Goal: Task Accomplishment & Management: Complete application form

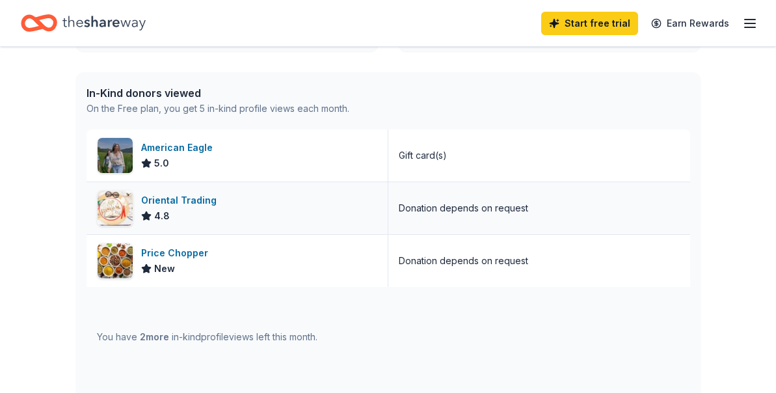
scroll to position [324, 0]
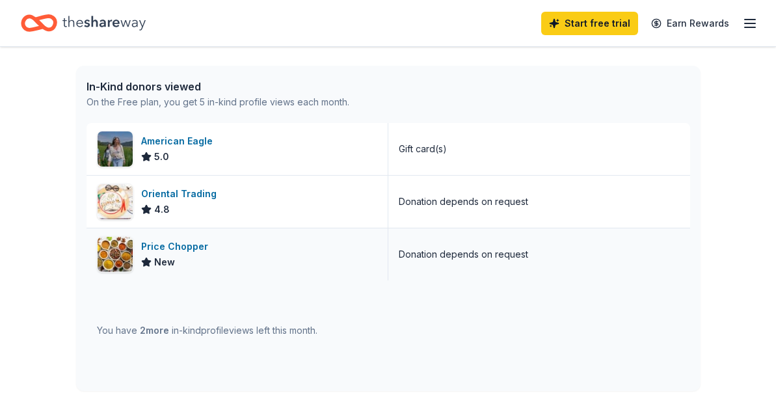
click at [186, 244] on div "Price Chopper" at bounding box center [177, 247] width 72 height 16
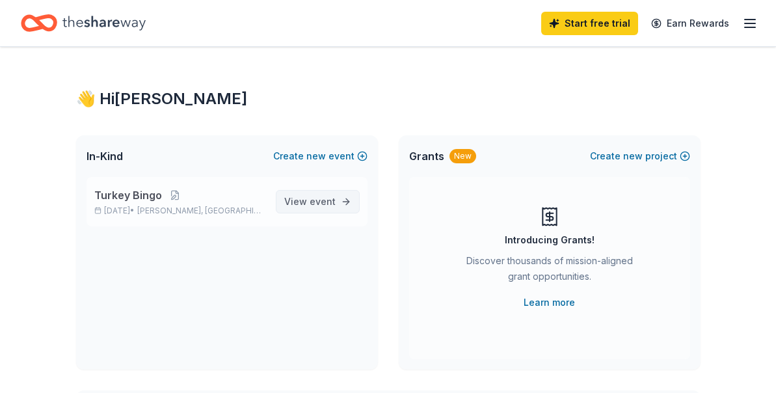
click at [319, 196] on span "event" at bounding box center [322, 201] width 26 height 11
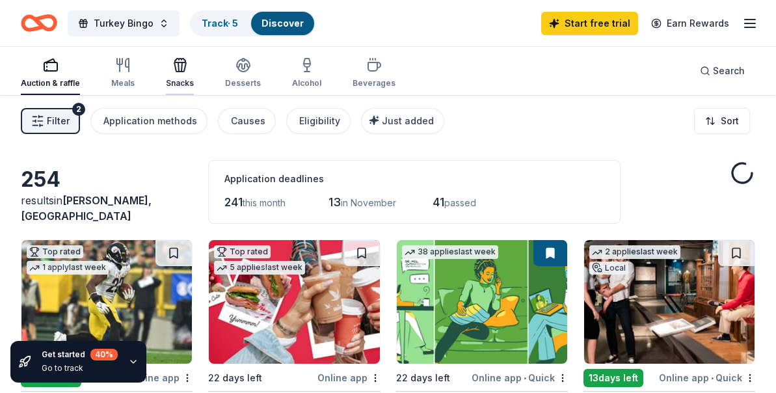
click at [172, 72] on icon "button" at bounding box center [180, 65] width 16 height 16
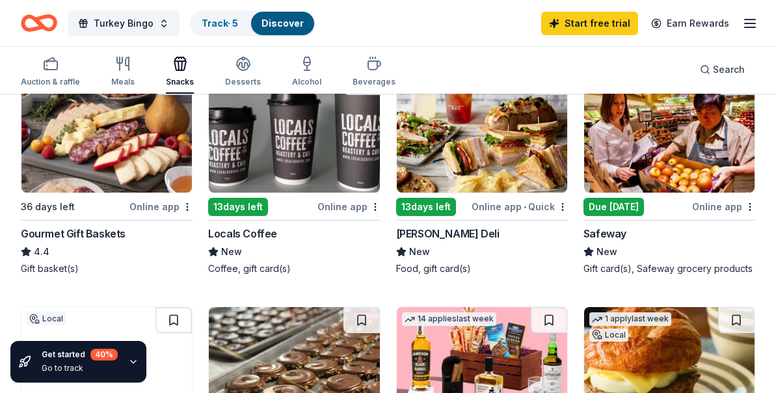
scroll to position [587, 0]
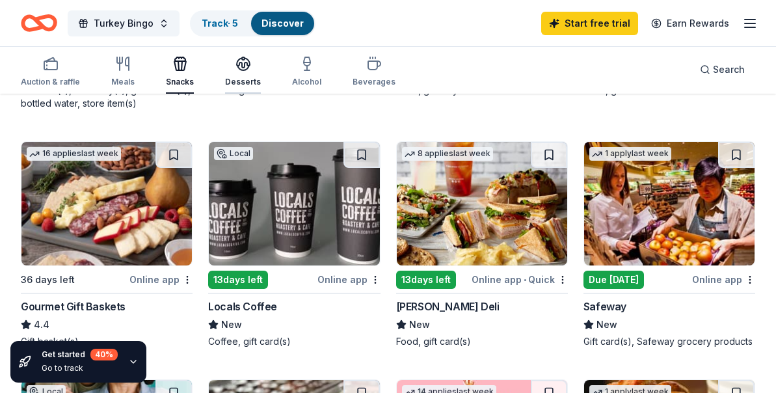
click at [244, 70] on icon "button" at bounding box center [243, 64] width 16 height 16
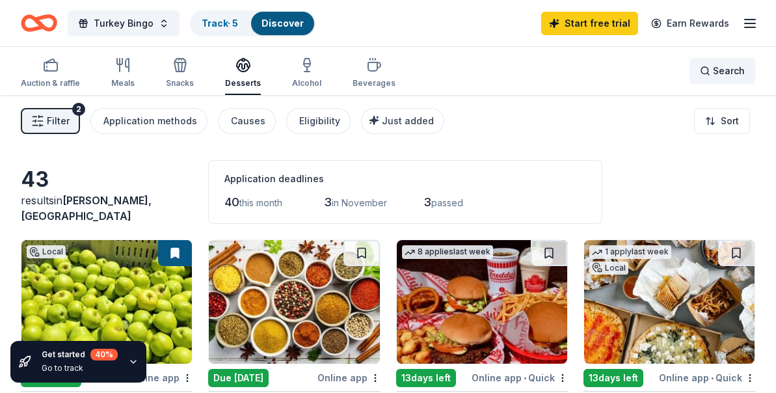
click at [718, 70] on span "Search" at bounding box center [729, 71] width 32 height 16
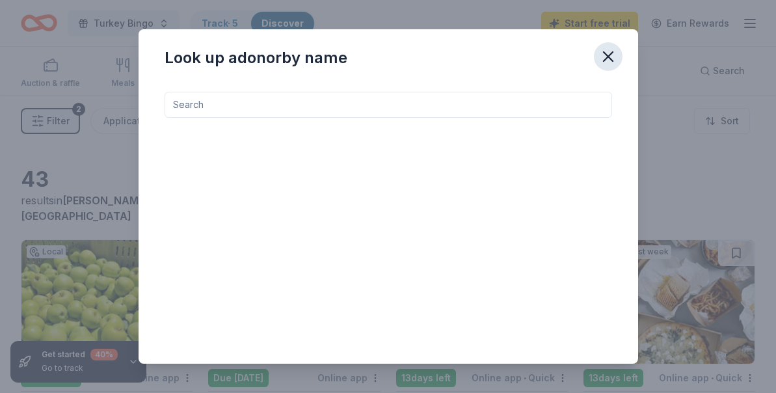
click at [617, 47] on button "button" at bounding box center [608, 56] width 29 height 29
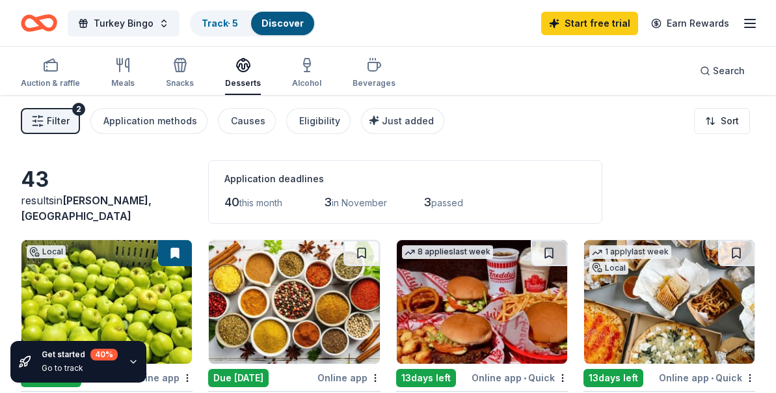
click at [77, 137] on div "Filter 2 Application methods Causes Eligibility Just added Sort" at bounding box center [388, 121] width 776 height 52
click at [57, 119] on span "Filter" at bounding box center [58, 121] width 23 height 16
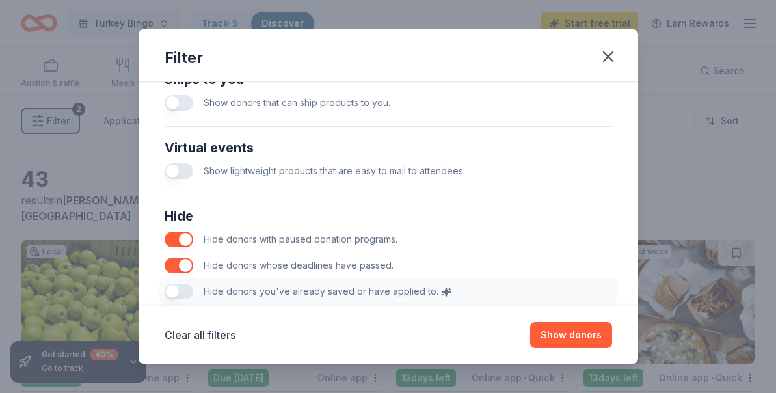
scroll to position [649, 0]
click at [194, 109] on div "Show donors that can ship products to you." at bounding box center [387, 101] width 447 height 26
click at [180, 99] on button "button" at bounding box center [178, 102] width 29 height 16
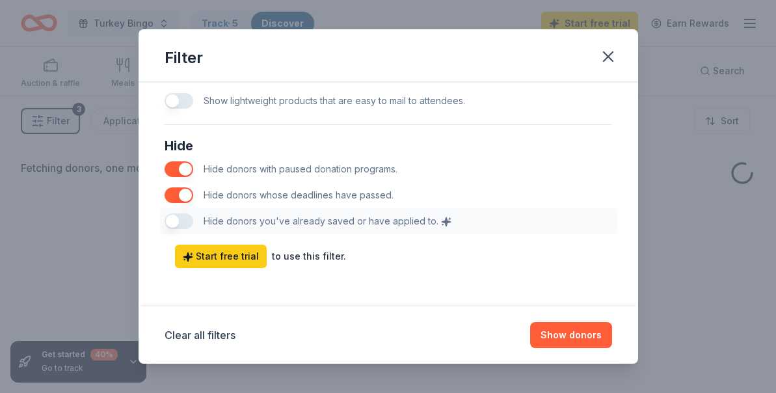
scroll to position [720, 0]
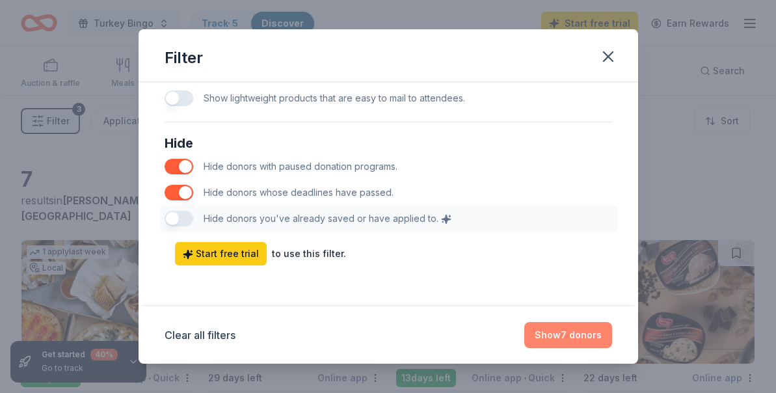
click at [590, 334] on button "Show 7 donors" at bounding box center [568, 335] width 88 height 26
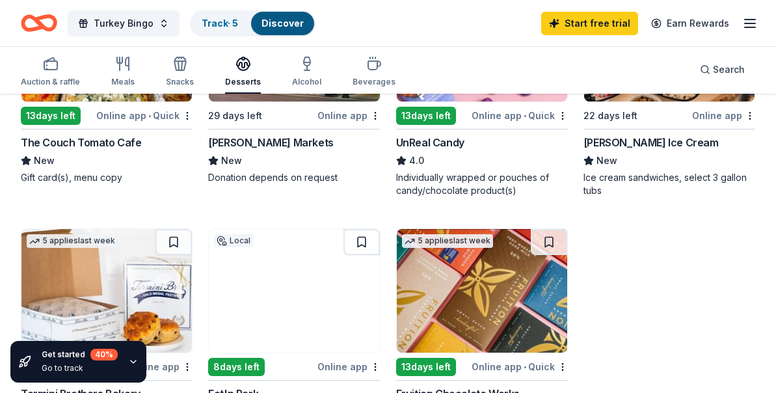
scroll to position [218, 0]
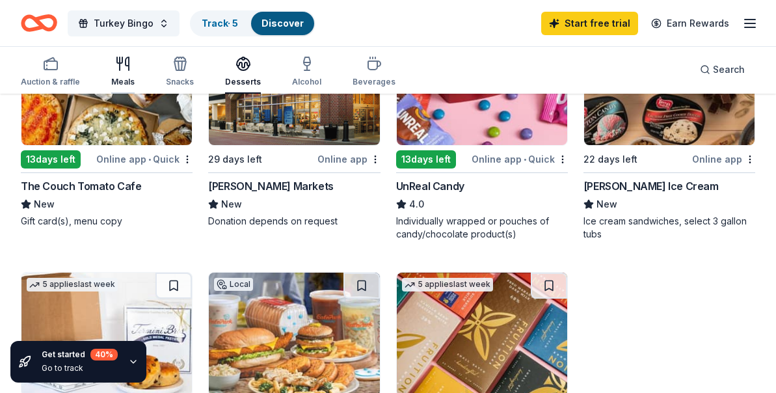
click at [125, 73] on div "Meals" at bounding box center [122, 71] width 23 height 31
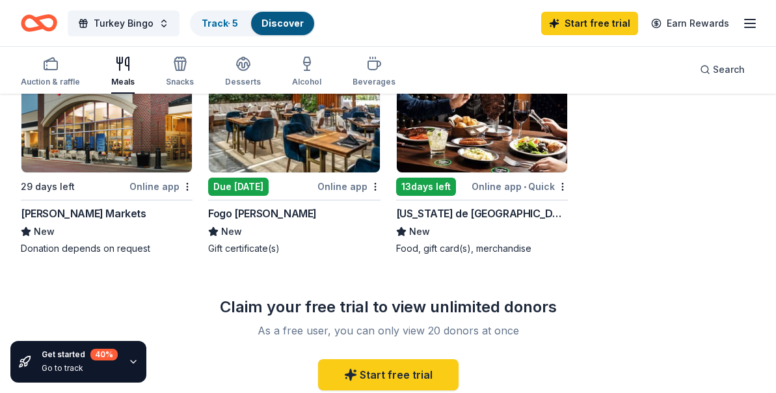
scroll to position [657, 0]
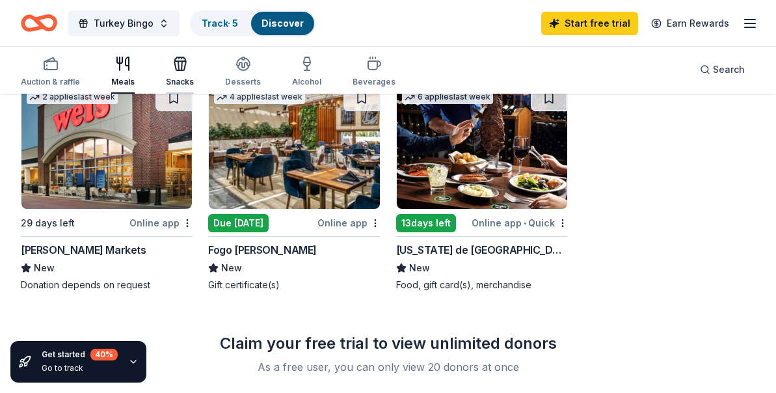
click at [178, 66] on icon "button" at bounding box center [178, 65] width 1 height 9
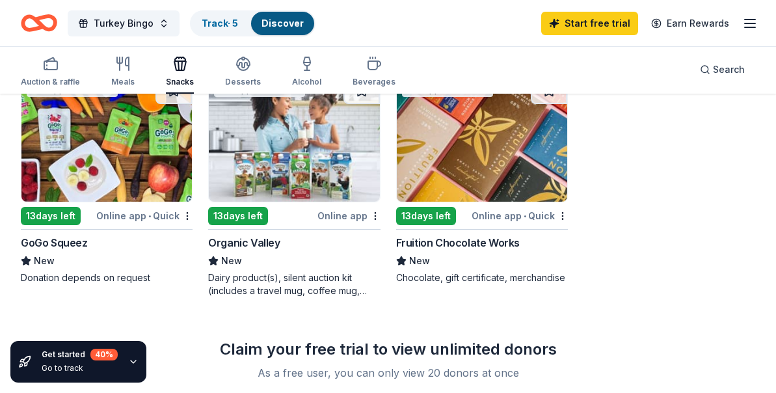
scroll to position [664, 0]
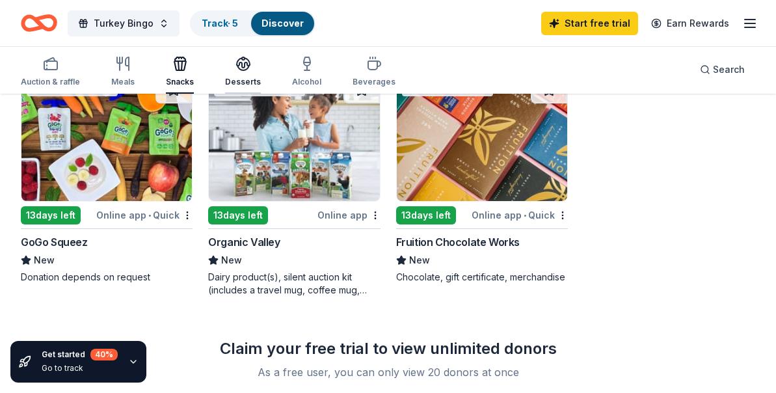
click at [237, 62] on icon "button" at bounding box center [243, 63] width 13 height 10
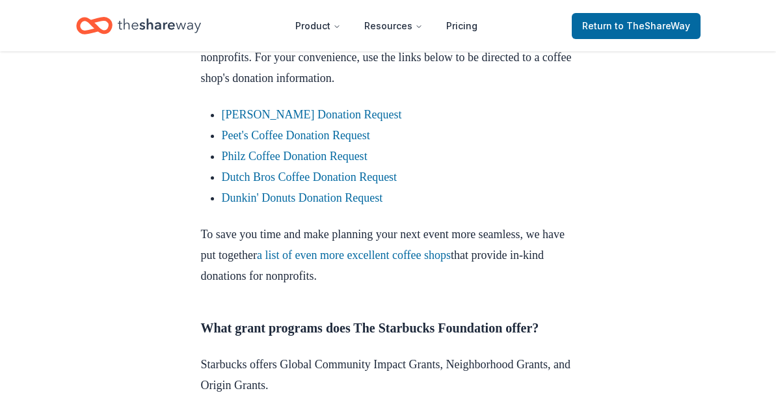
scroll to position [815, 0]
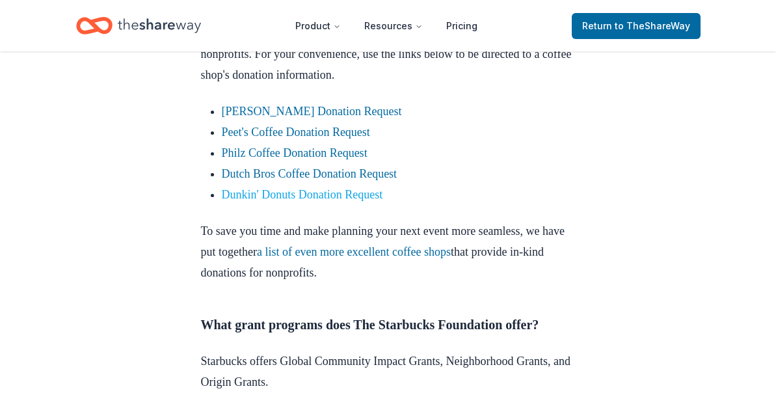
click at [255, 201] on link "Dunkin' Donuts Donation Request" at bounding box center [302, 194] width 161 height 13
click at [242, 201] on link "Dunkin' Donuts Donation Request" at bounding box center [302, 194] width 161 height 13
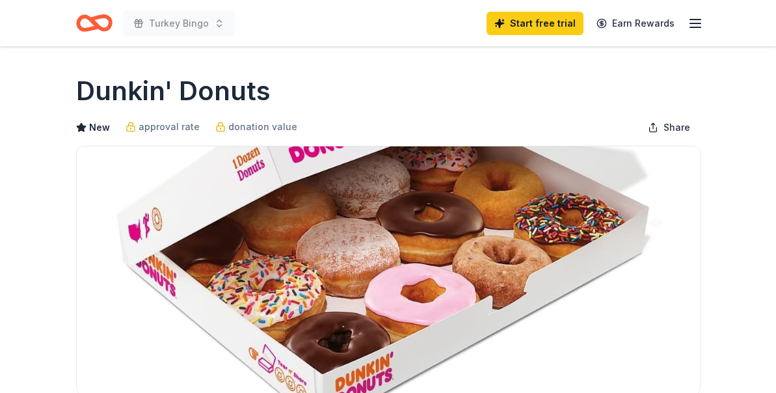
click at [322, 85] on div "Dunkin' Donuts" at bounding box center [388, 91] width 624 height 36
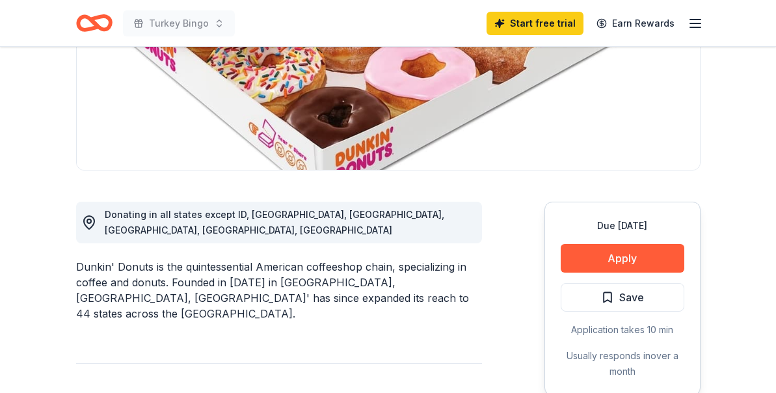
scroll to position [227, 0]
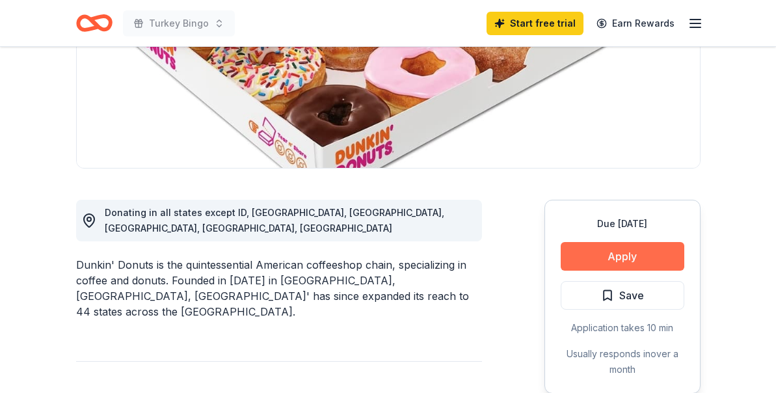
click at [586, 262] on button "Apply" at bounding box center [622, 256] width 124 height 29
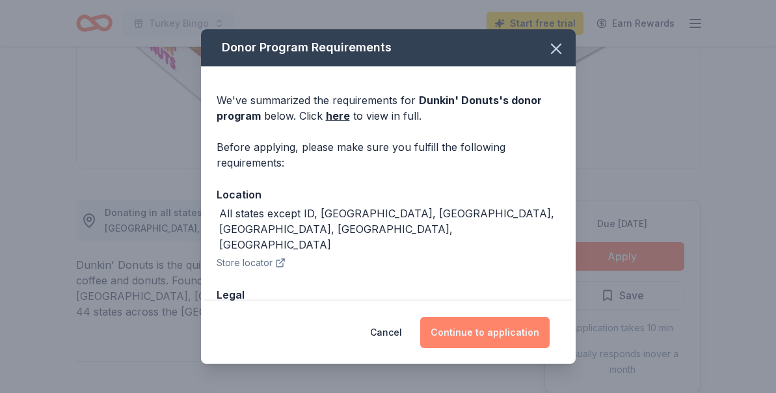
click at [509, 328] on button "Continue to application" at bounding box center [484, 332] width 129 height 31
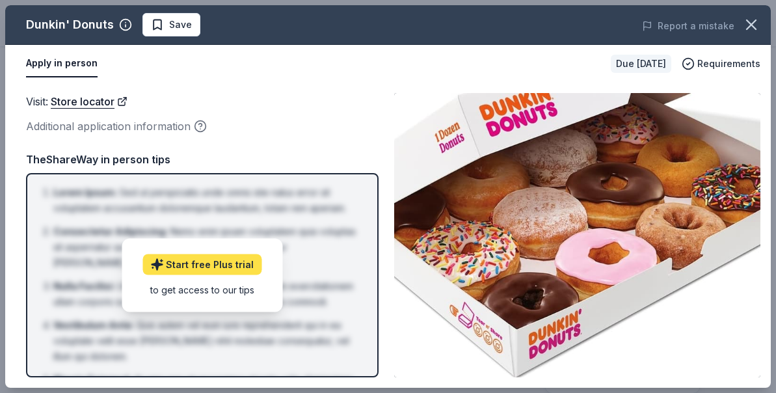
click at [235, 264] on link "Start free Plus trial" at bounding box center [201, 264] width 119 height 21
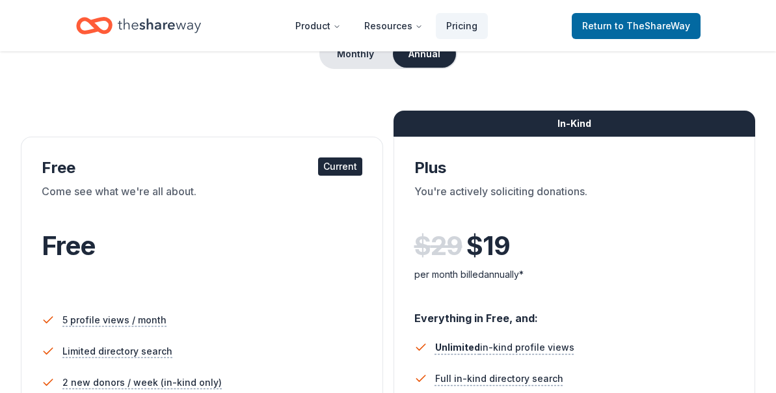
scroll to position [144, 0]
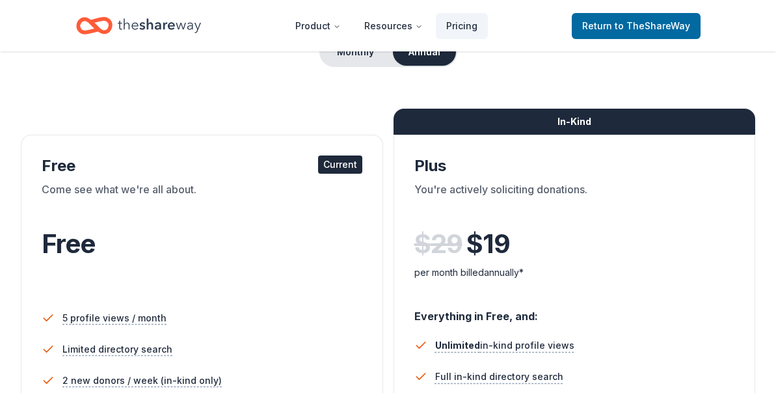
click at [341, 172] on div "Current" at bounding box center [340, 164] width 44 height 18
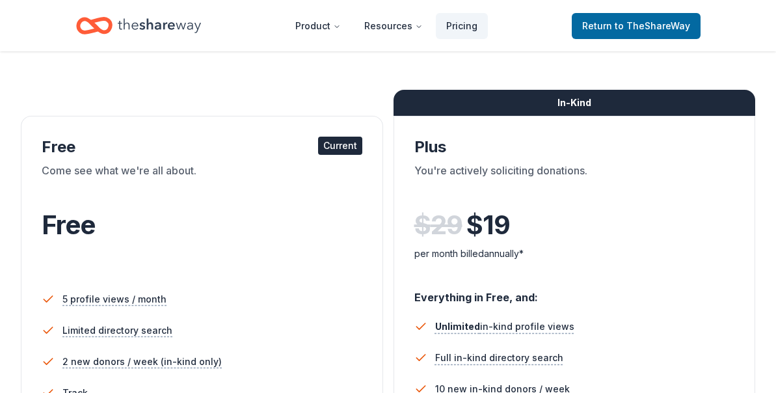
scroll to position [162, 0]
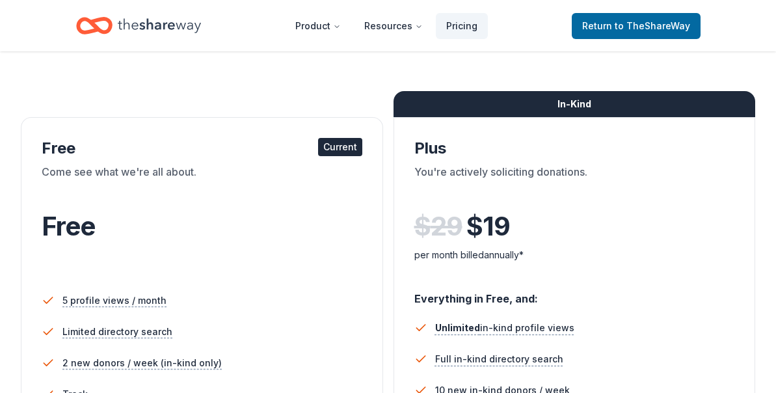
click at [322, 164] on div "Come see what we're all about." at bounding box center [202, 182] width 321 height 36
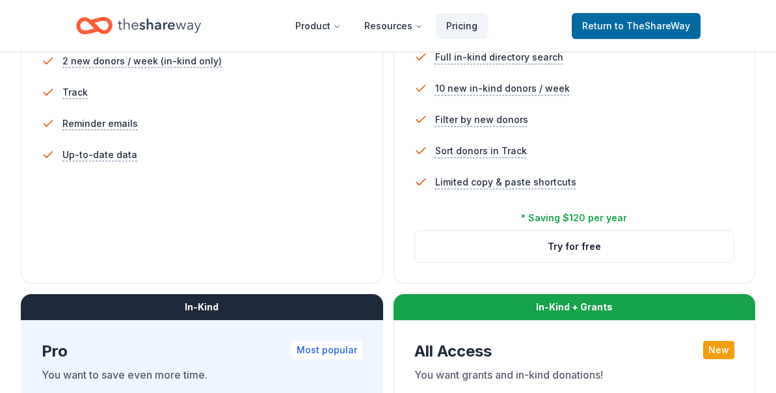
scroll to position [476, 0]
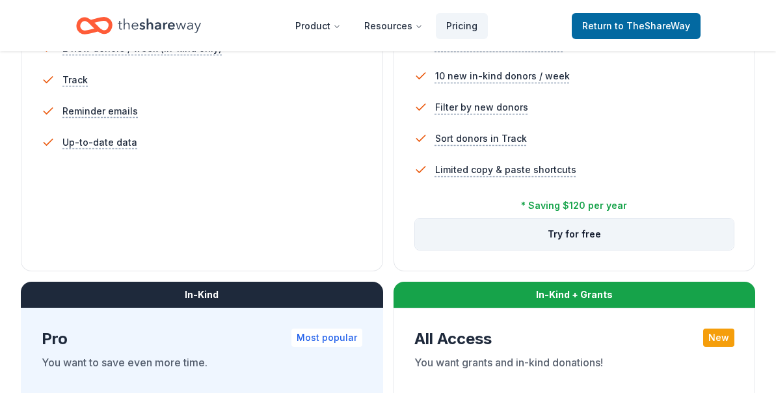
click at [506, 243] on button "Try for free" at bounding box center [574, 233] width 319 height 31
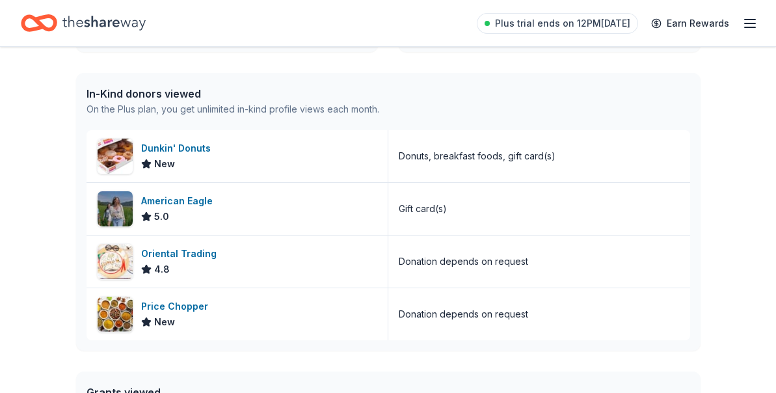
scroll to position [324, 0]
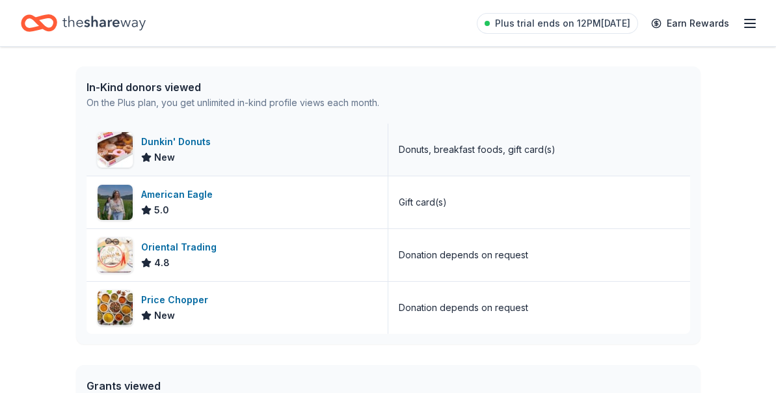
click at [192, 149] on div "Dunkin' Donuts" at bounding box center [178, 142] width 75 height 16
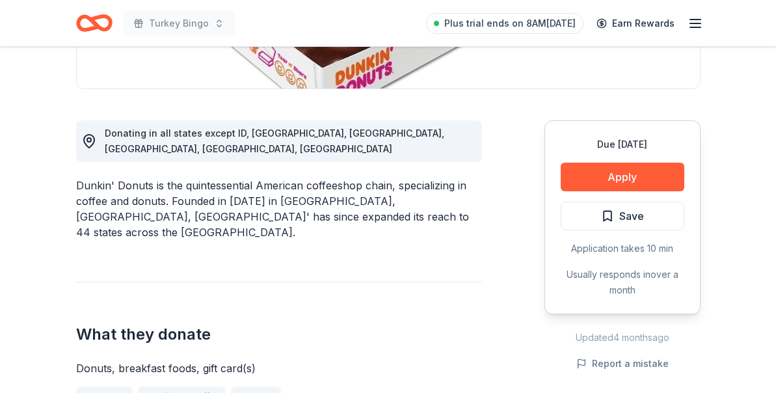
scroll to position [308, 0]
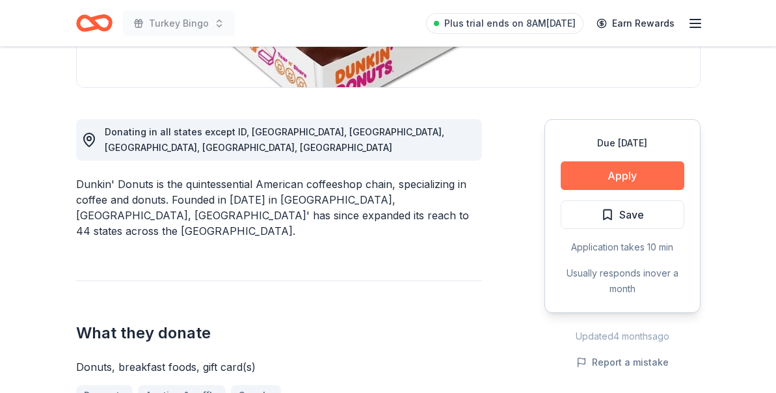
click at [634, 172] on button "Apply" at bounding box center [622, 175] width 124 height 29
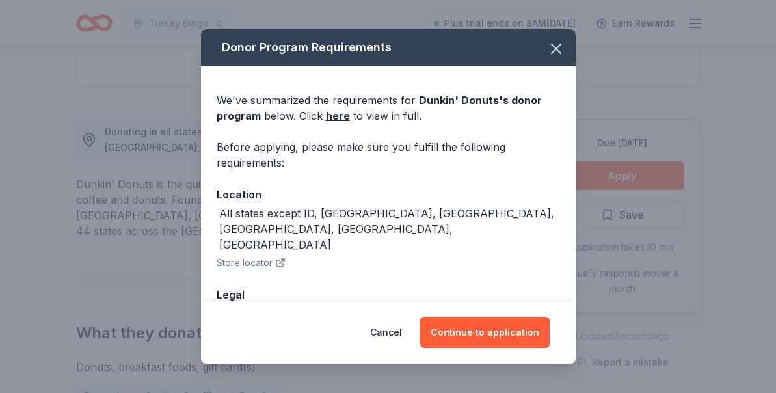
click at [472, 356] on div "Cancel Continue to application" at bounding box center [388, 332] width 374 height 62
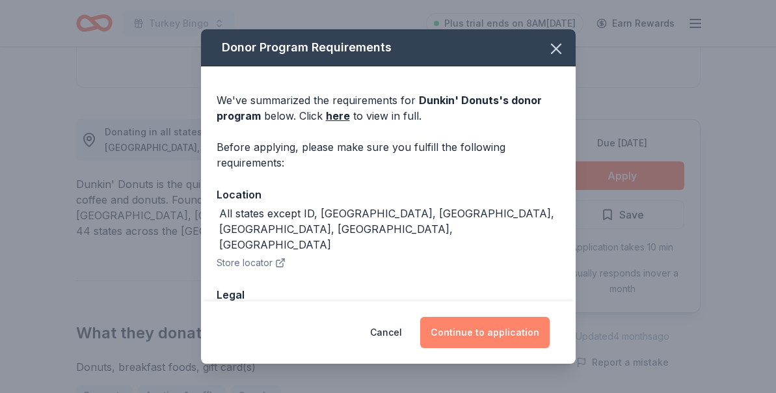
click at [486, 327] on button "Continue to application" at bounding box center [484, 332] width 129 height 31
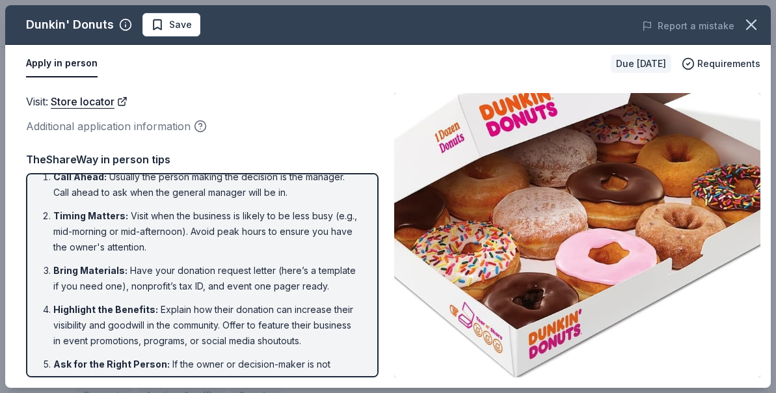
scroll to position [0, 0]
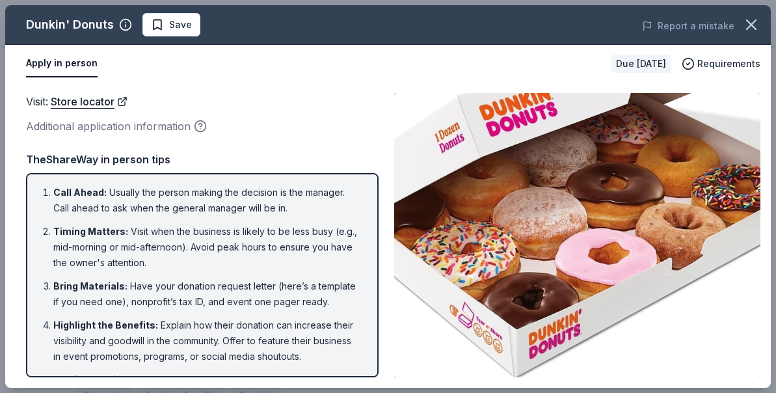
click at [289, 289] on li "Bring Materials : Have your donation request letter (here’s a template if you n…" at bounding box center [206, 293] width 306 height 31
click at [175, 26] on span "Save" at bounding box center [180, 25] width 23 height 16
click at [705, 57] on span "Requirements" at bounding box center [728, 64] width 63 height 16
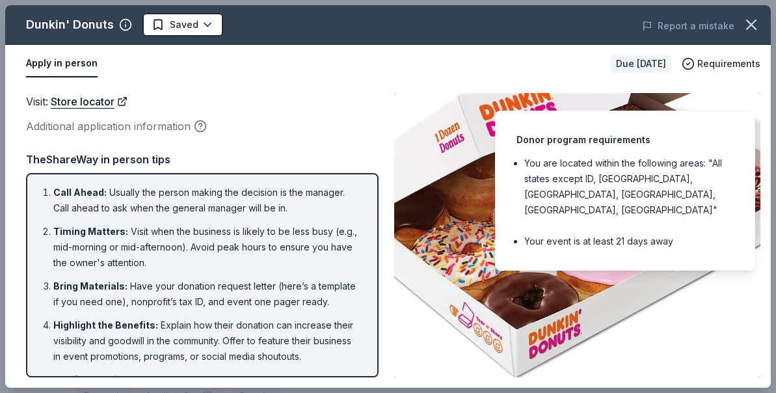
click at [296, 268] on li "Timing Matters : Visit when the business is likely to be less busy (e.g., mid-m…" at bounding box center [206, 247] width 306 height 47
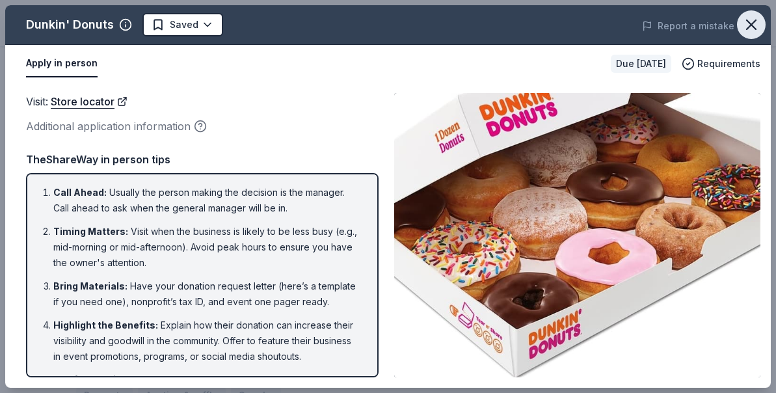
click at [744, 21] on icon "button" at bounding box center [751, 25] width 18 height 18
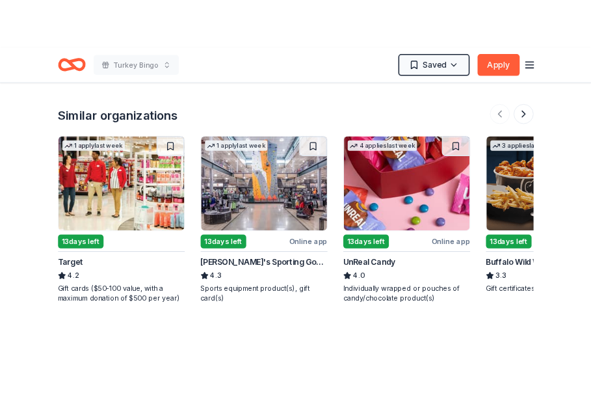
scroll to position [1383, 0]
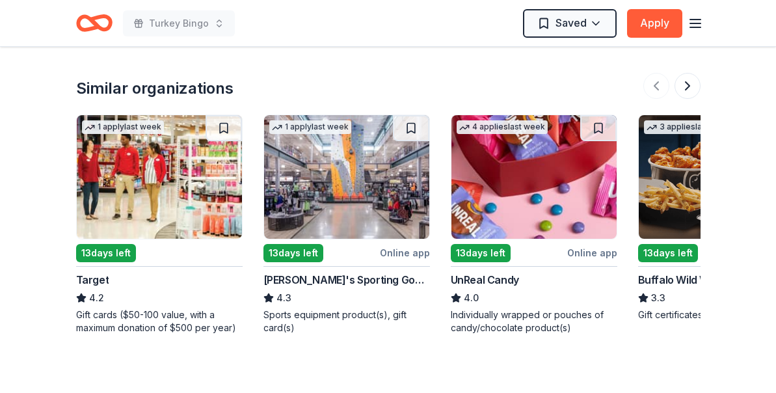
click at [145, 174] on img at bounding box center [159, 177] width 165 height 124
click at [397, 144] on img at bounding box center [346, 177] width 165 height 124
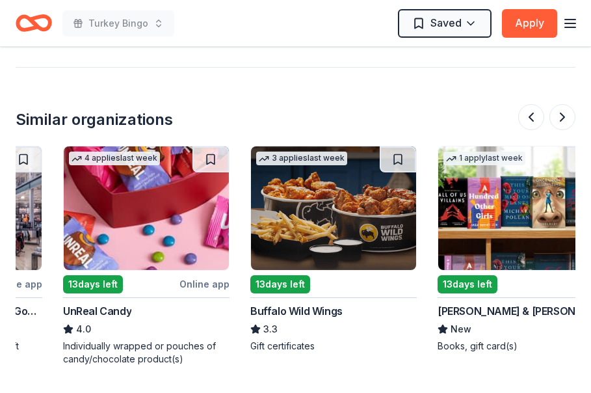
scroll to position [0, 328]
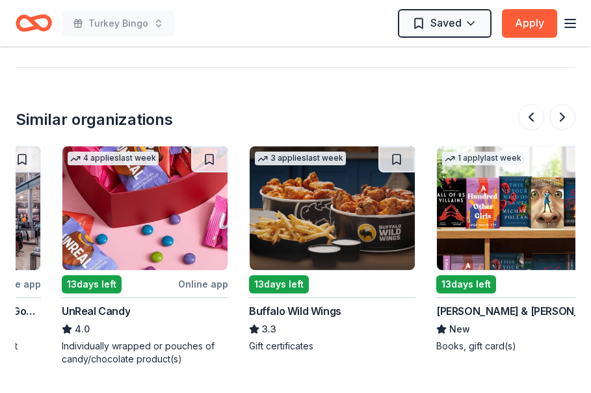
click at [350, 150] on img at bounding box center [332, 208] width 165 height 124
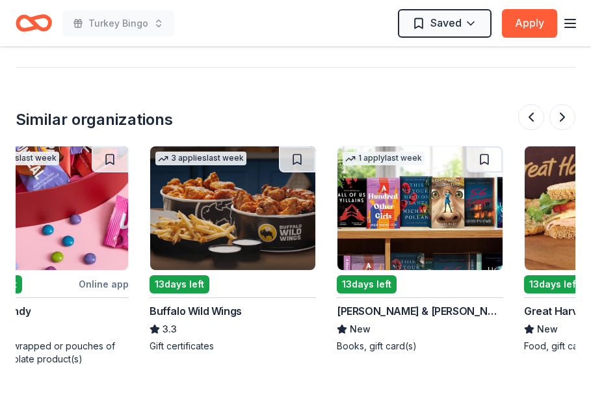
scroll to position [0, 429]
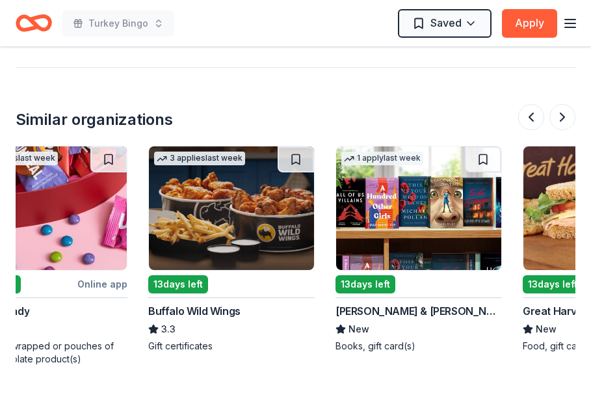
click at [388, 177] on img at bounding box center [418, 208] width 165 height 124
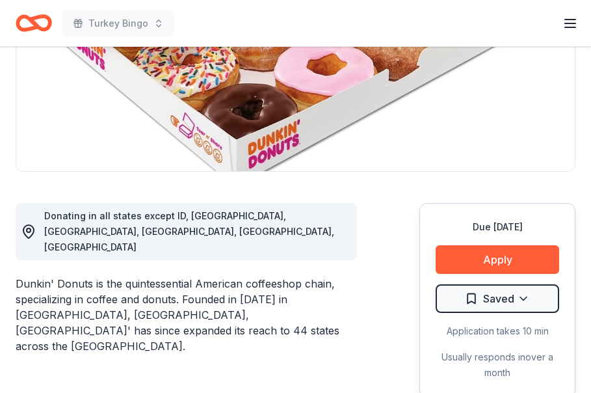
scroll to position [0, 0]
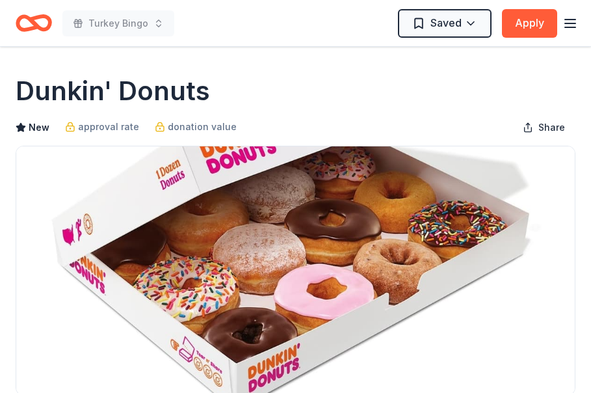
click at [44, 29] on icon "Home" at bounding box center [40, 22] width 20 height 13
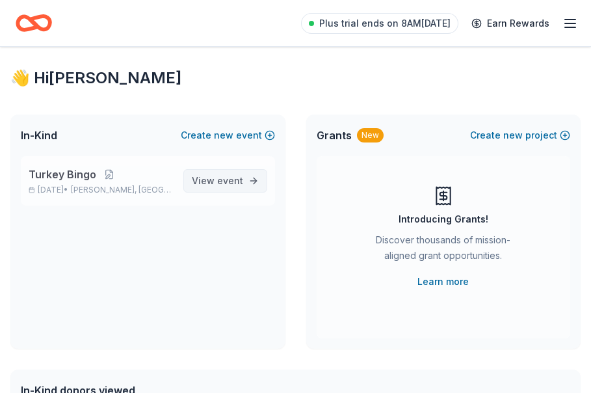
click at [202, 173] on span "View event" at bounding box center [217, 181] width 51 height 16
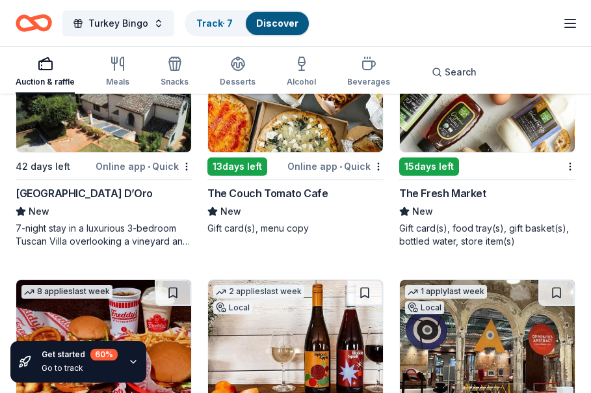
scroll to position [2437, 0]
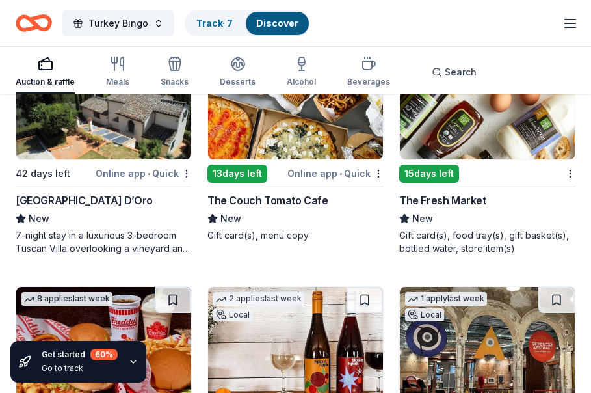
click at [463, 129] on img at bounding box center [487, 98] width 175 height 124
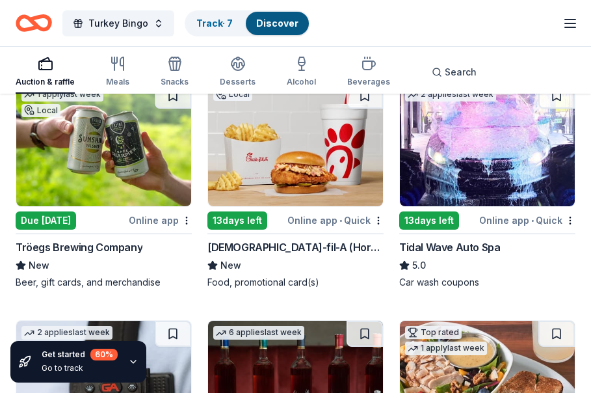
scroll to position [3383, 0]
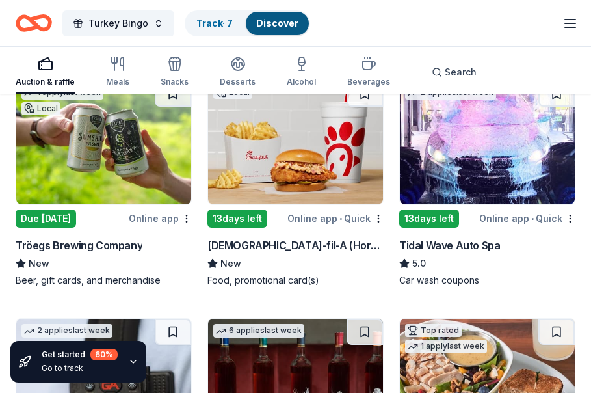
click at [311, 164] on img at bounding box center [295, 143] width 175 height 124
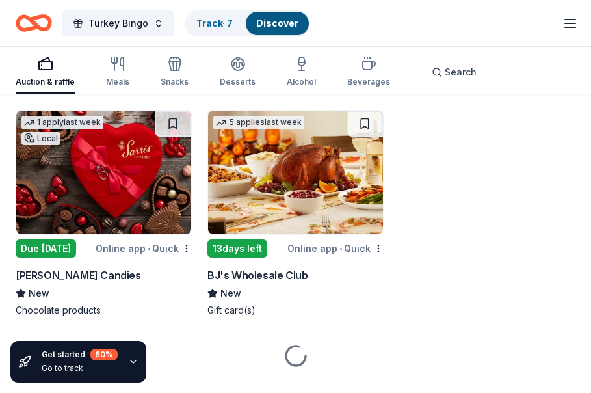
scroll to position [9022, 0]
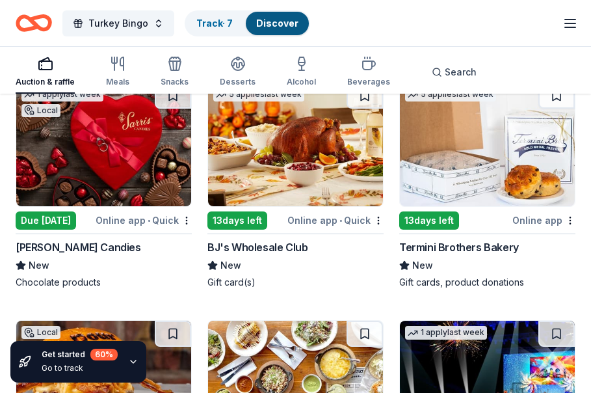
click at [277, 138] on img at bounding box center [295, 145] width 175 height 124
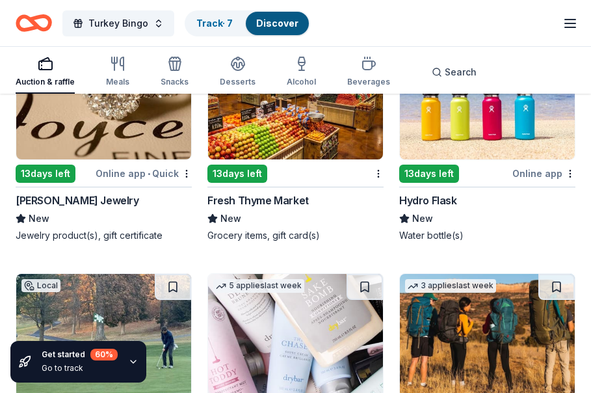
scroll to position [10973, 0]
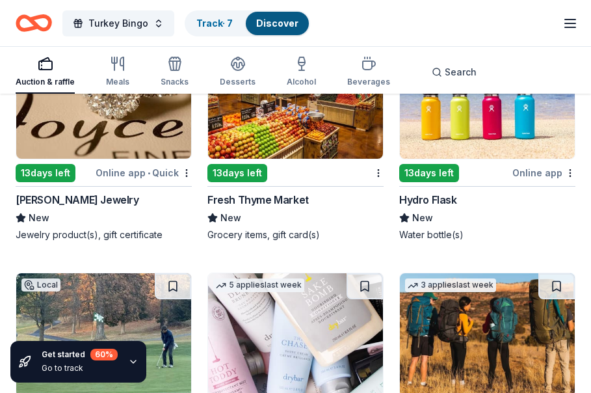
click at [471, 129] on img at bounding box center [487, 97] width 175 height 124
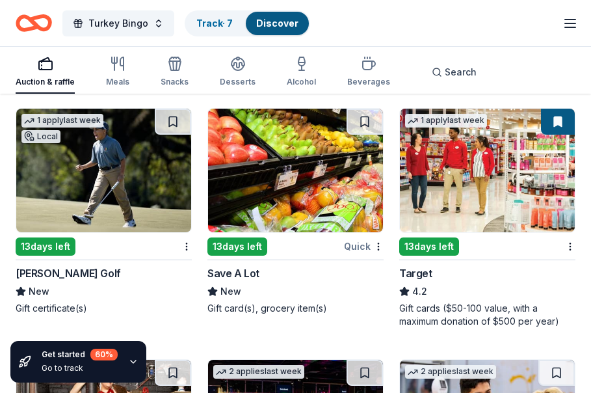
scroll to position [11863, 0]
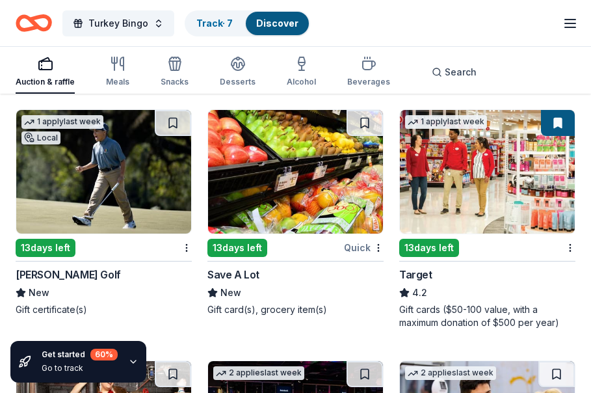
click at [291, 175] on img at bounding box center [295, 172] width 175 height 124
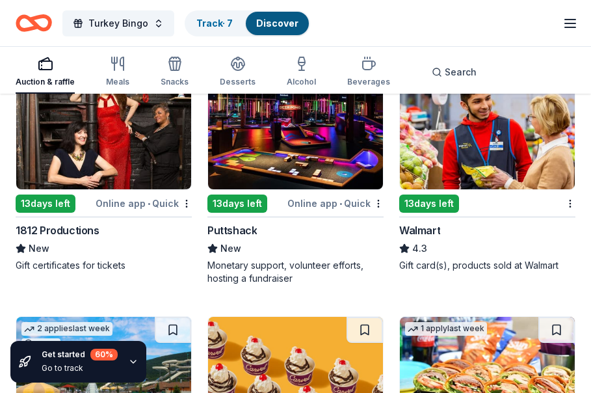
scroll to position [12157, 0]
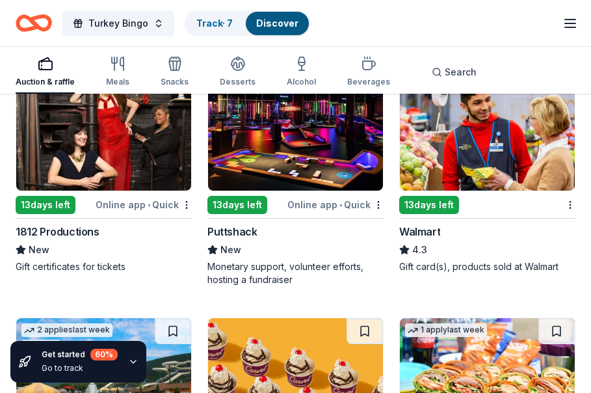
click at [502, 129] on img at bounding box center [487, 129] width 175 height 124
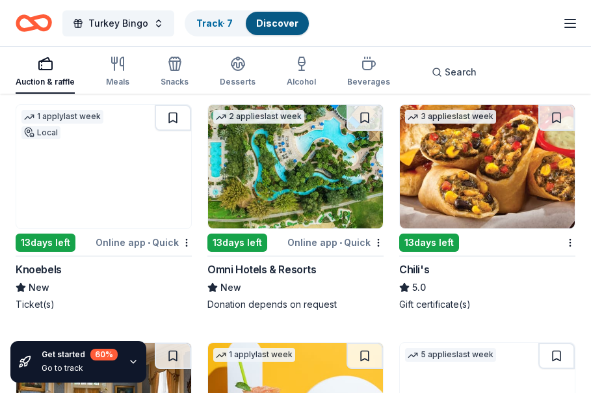
scroll to position [12623, 0]
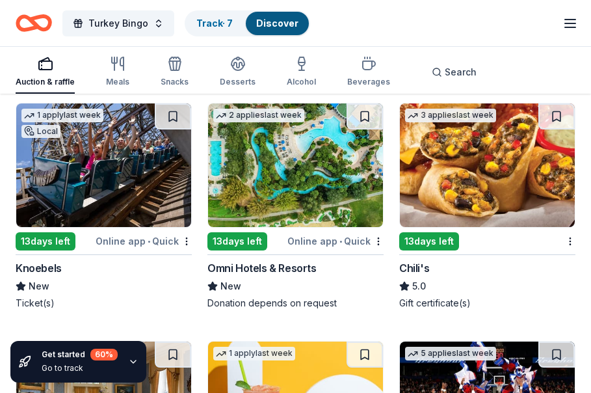
click at [468, 166] on img at bounding box center [487, 165] width 175 height 124
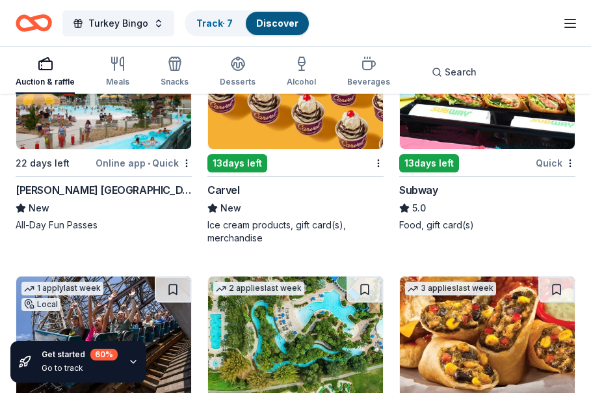
scroll to position [12442, 0]
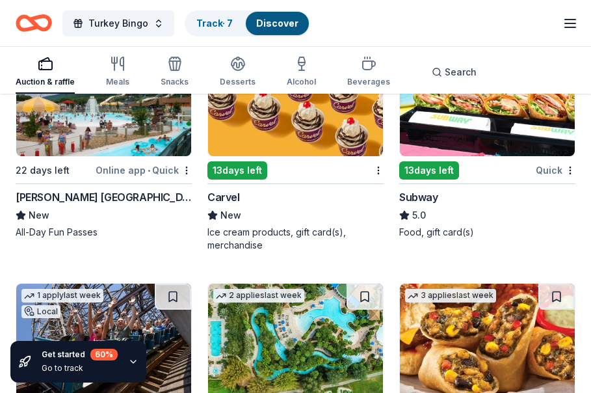
click at [459, 139] on img at bounding box center [487, 95] width 175 height 124
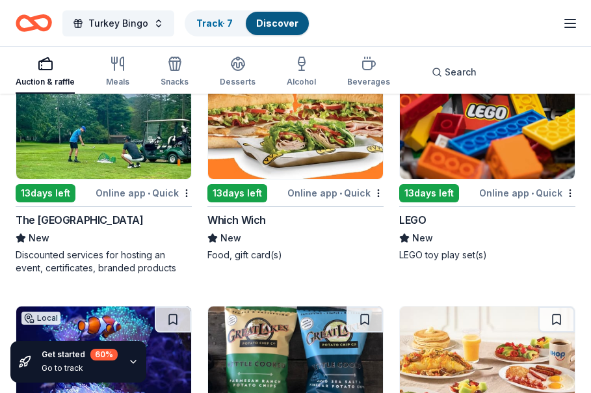
scroll to position [13139, 0]
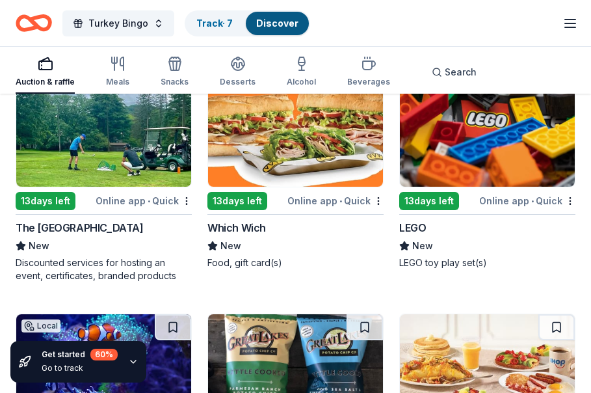
click at [460, 150] on img at bounding box center [487, 125] width 175 height 124
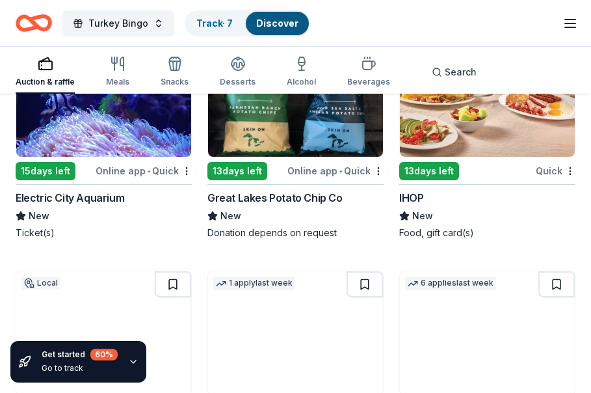
scroll to position [13419, 0]
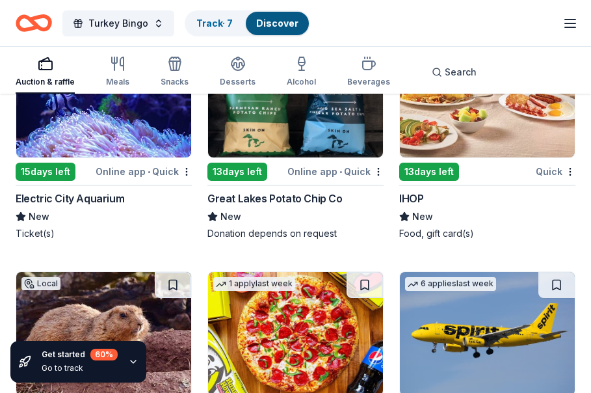
click at [480, 122] on img at bounding box center [487, 96] width 175 height 124
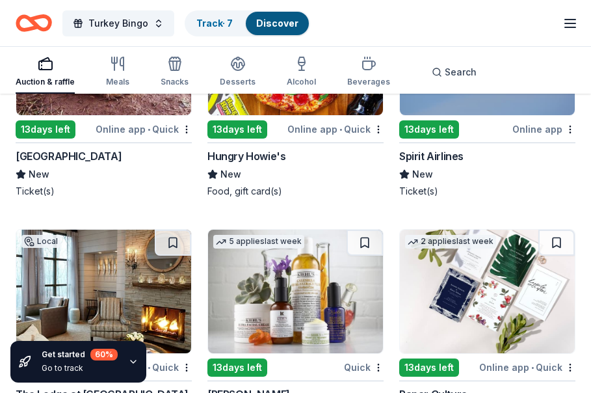
scroll to position [13874, 0]
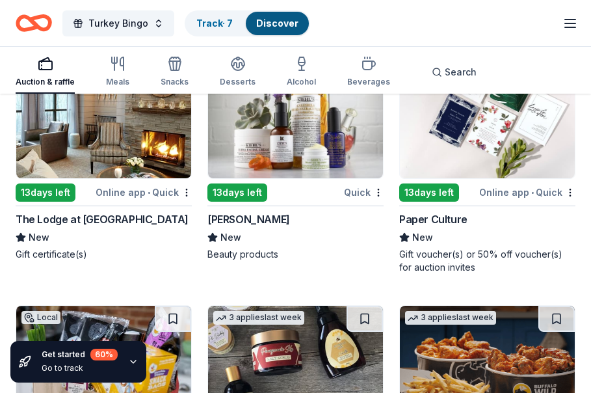
click at [307, 157] on img at bounding box center [295, 117] width 175 height 124
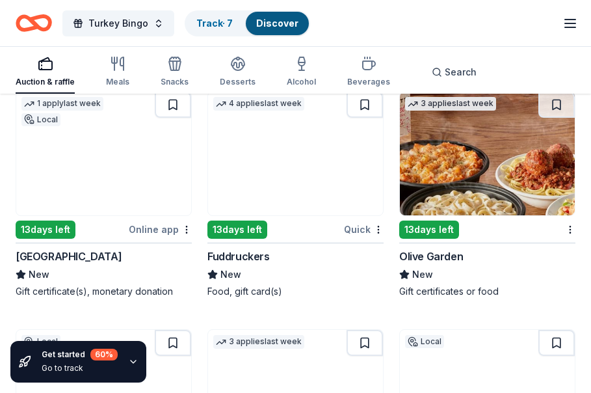
scroll to position [14341, 0]
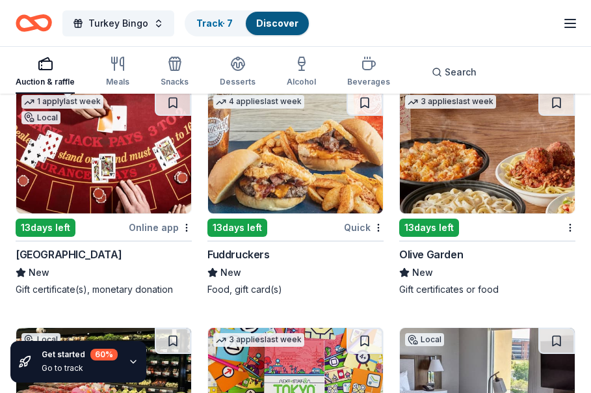
click at [476, 161] on img at bounding box center [487, 152] width 175 height 124
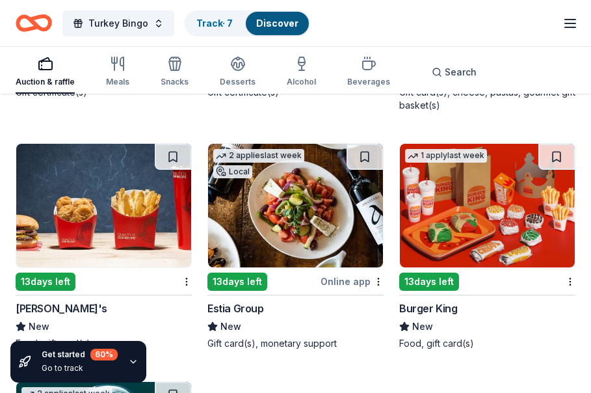
scroll to position [15281, 0]
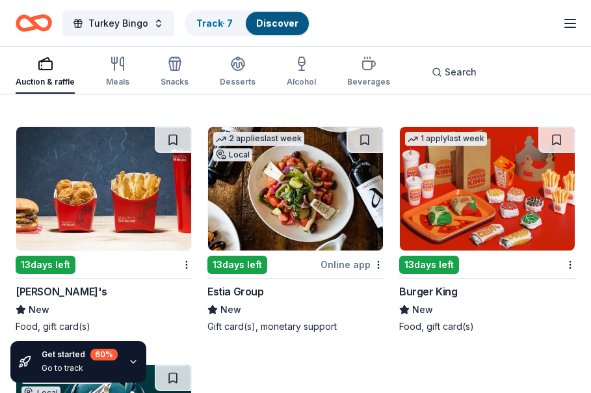
click at [107, 193] on img at bounding box center [103, 189] width 175 height 124
click at [471, 205] on img at bounding box center [487, 189] width 175 height 124
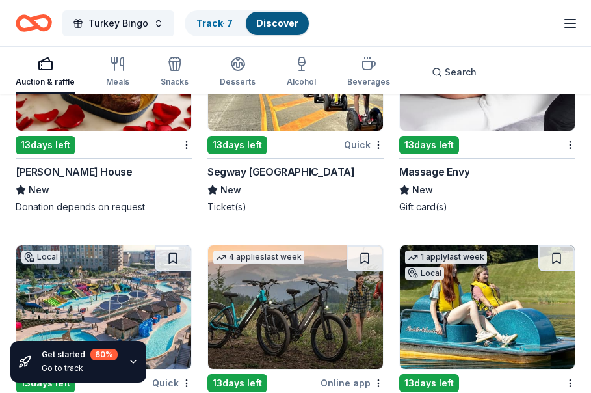
scroll to position [15876, 0]
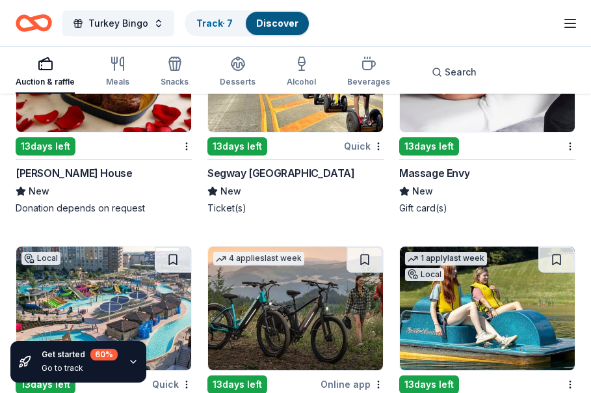
click at [486, 116] on img at bounding box center [487, 70] width 175 height 124
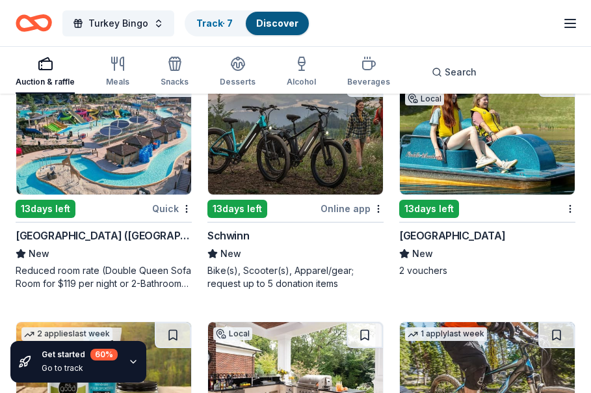
scroll to position [16050, 0]
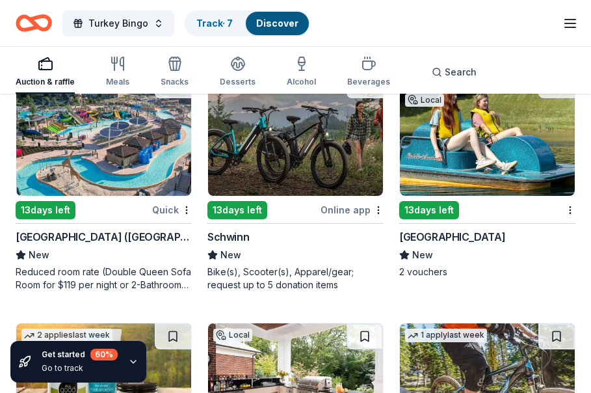
click at [289, 159] on img at bounding box center [295, 134] width 175 height 124
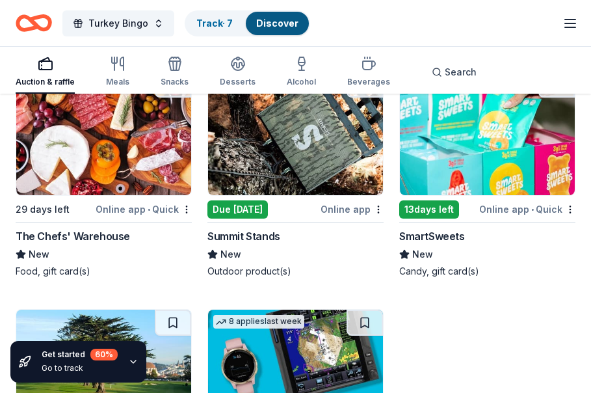
scroll to position [18511, 0]
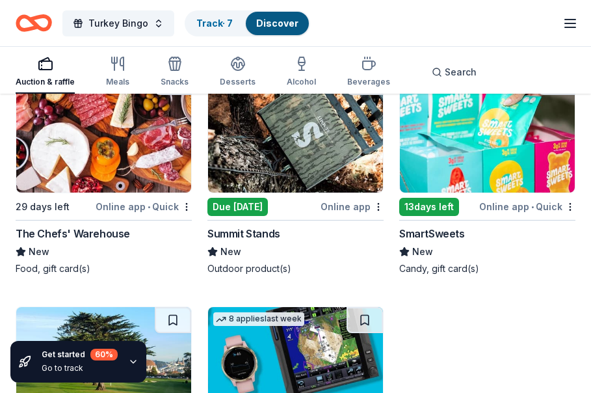
click at [488, 156] on img at bounding box center [487, 131] width 175 height 124
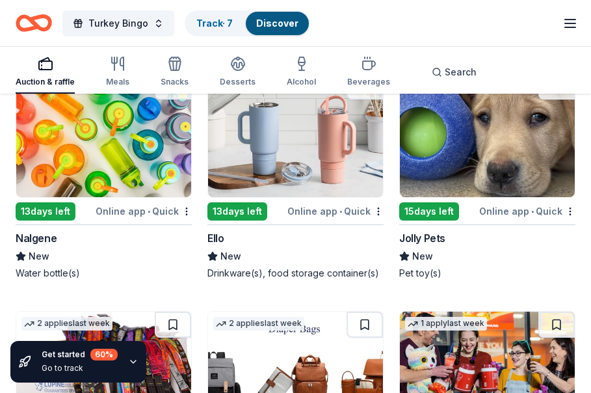
scroll to position [18981, 0]
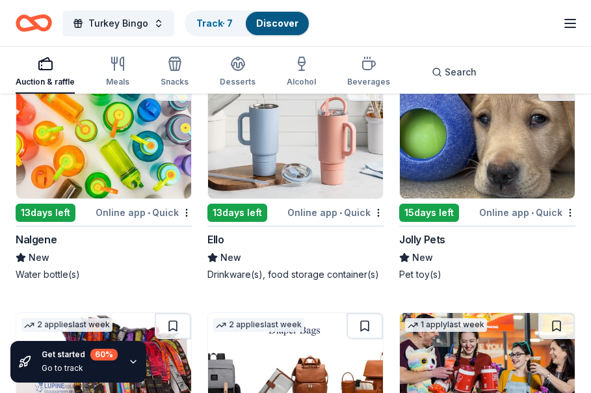
click at [146, 151] on img at bounding box center [103, 137] width 175 height 124
click at [318, 134] on img at bounding box center [295, 137] width 175 height 124
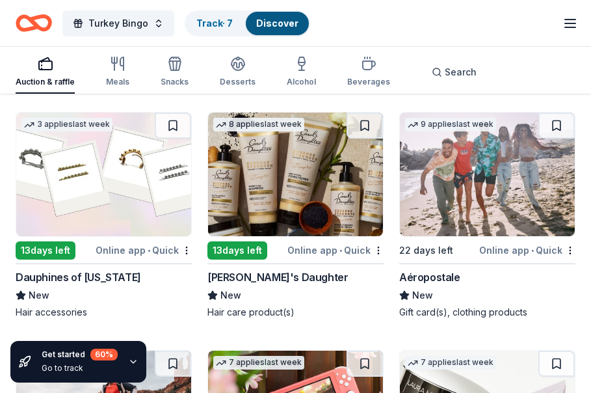
scroll to position [19659, 0]
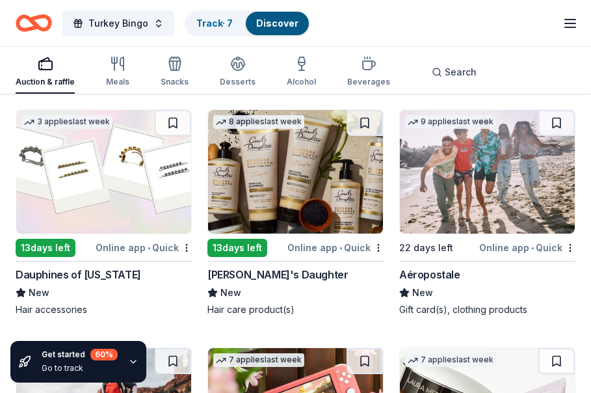
click at [477, 185] on img at bounding box center [487, 172] width 175 height 124
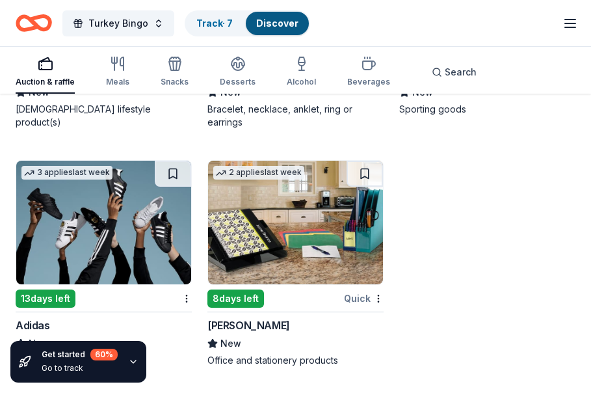
scroll to position [20573, 0]
click at [103, 209] on img at bounding box center [103, 223] width 175 height 124
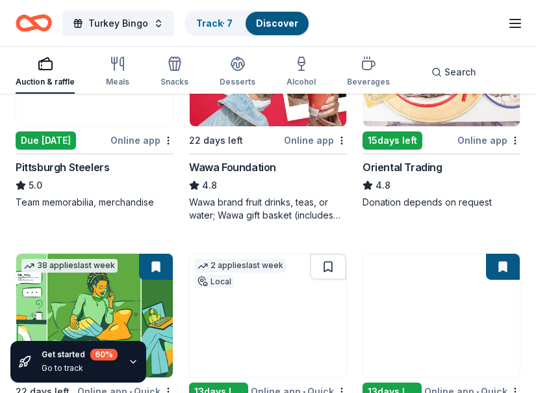
scroll to position [0, 0]
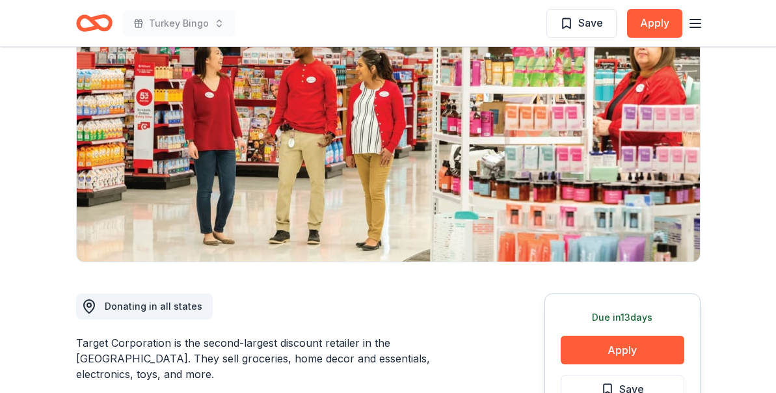
scroll to position [149, 0]
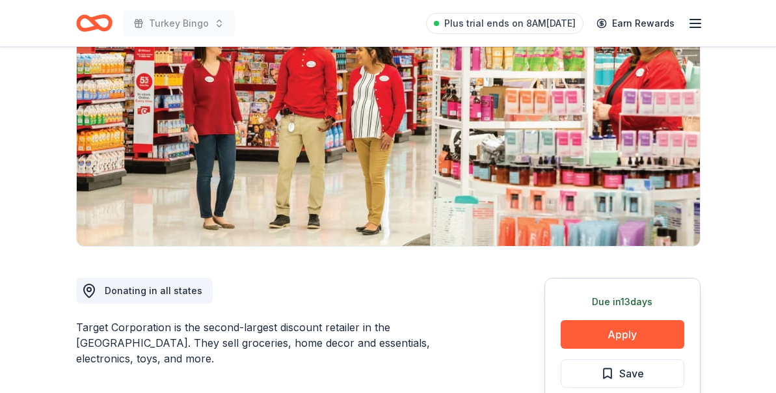
click at [614, 349] on div "Due [DATE] Apply Save Application takes 10 min Usually responds in a few weeks" at bounding box center [622, 375] width 156 height 194
click at [618, 343] on button "Apply" at bounding box center [622, 334] width 124 height 29
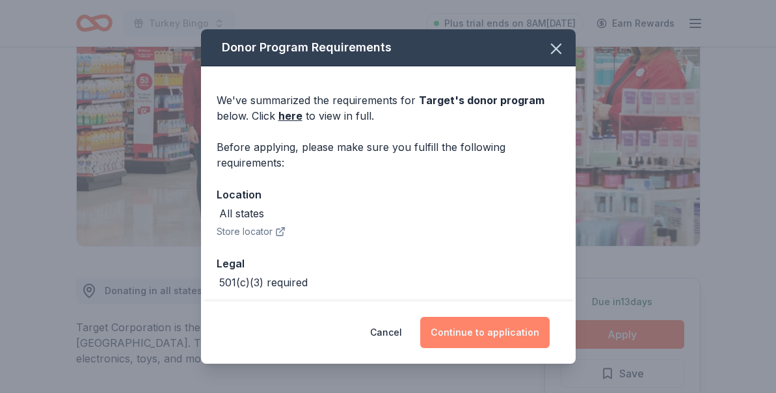
click at [481, 324] on button "Continue to application" at bounding box center [484, 332] width 129 height 31
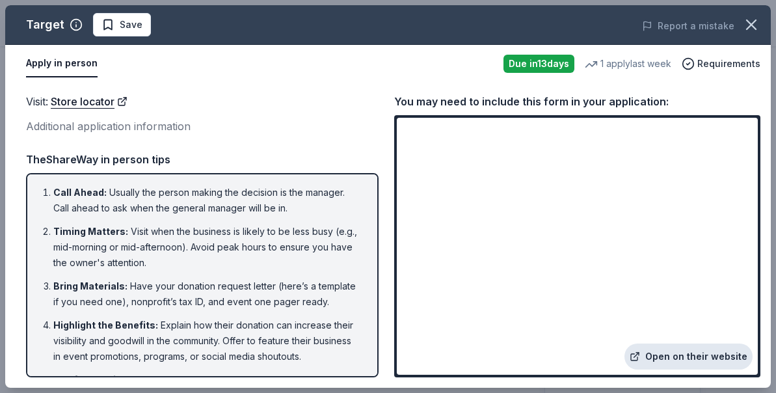
click at [670, 350] on link "Open on their website" at bounding box center [688, 356] width 128 height 26
click at [121, 27] on span "Save" at bounding box center [131, 25] width 23 height 16
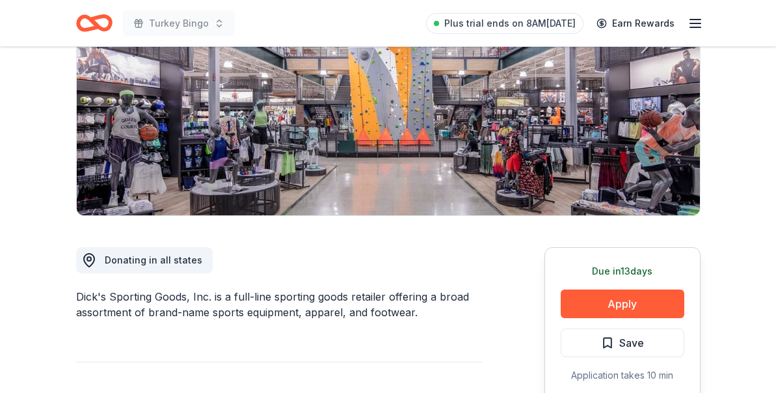
scroll to position [181, 0]
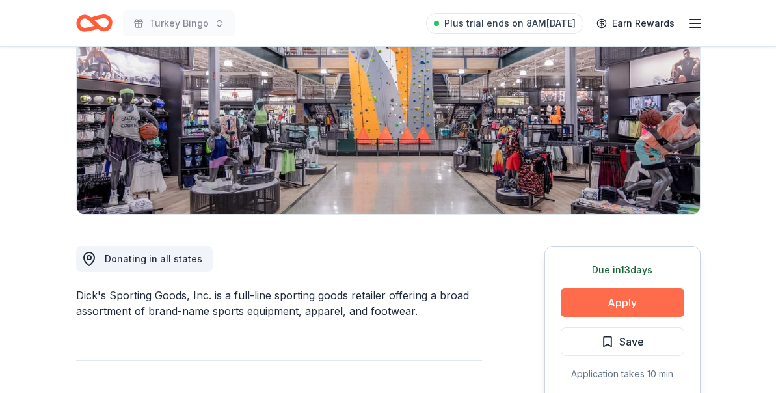
click at [627, 302] on button "Apply" at bounding box center [622, 302] width 124 height 29
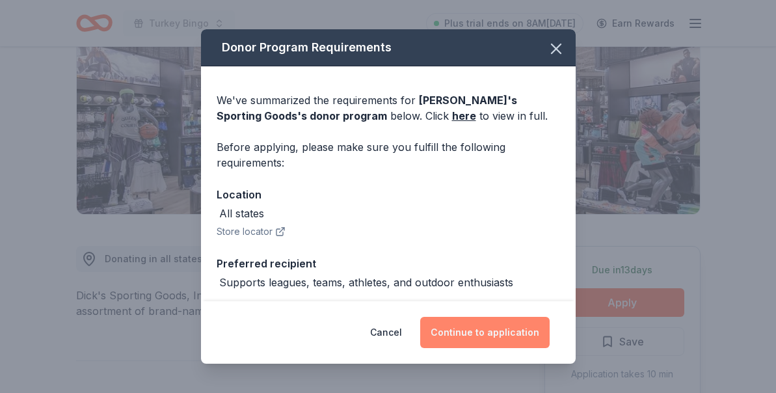
click at [516, 328] on button "Continue to application" at bounding box center [484, 332] width 129 height 31
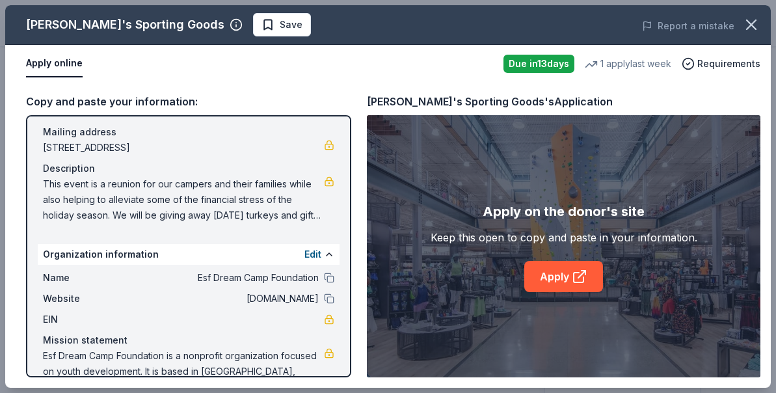
scroll to position [86, 0]
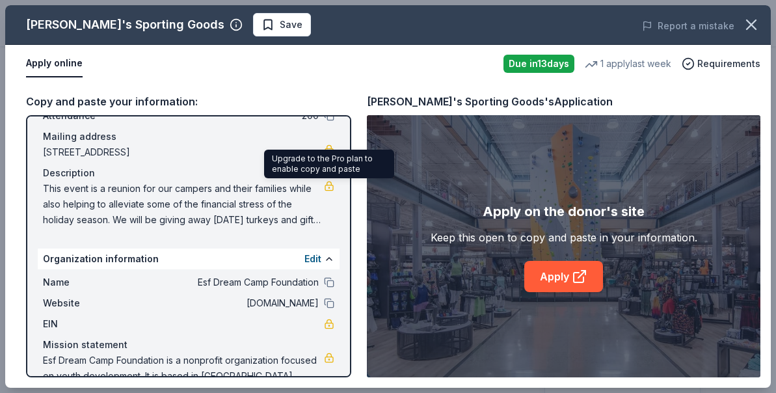
click at [328, 182] on link at bounding box center [329, 186] width 10 height 10
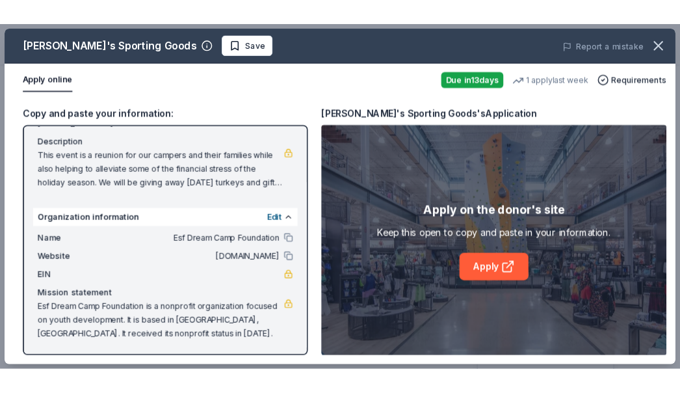
scroll to position [0, 0]
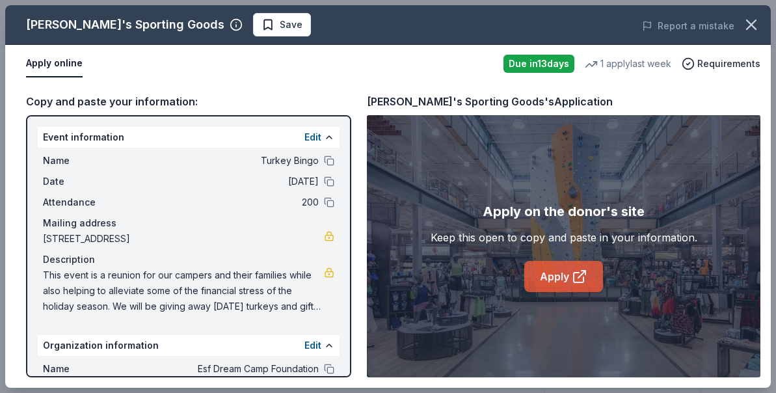
click at [541, 265] on link "Apply" at bounding box center [563, 276] width 79 height 31
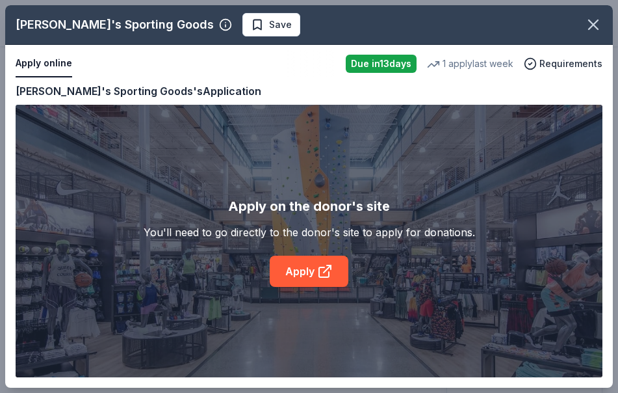
click at [270, 46] on div "Apply online Due in 13 days 1 apply last week Requirements" at bounding box center [309, 64] width 608 height 38
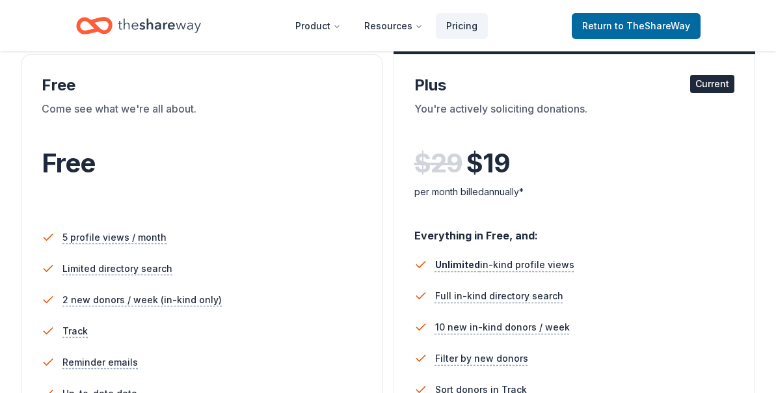
scroll to position [227, 0]
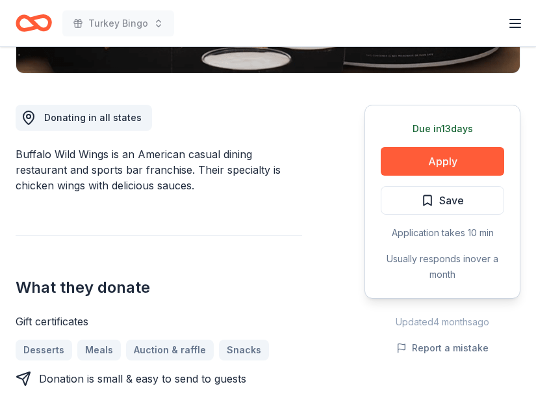
scroll to position [324, 0]
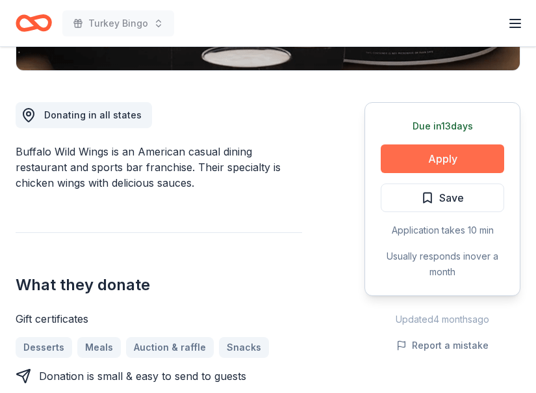
click at [424, 151] on button "Apply" at bounding box center [443, 158] width 124 height 29
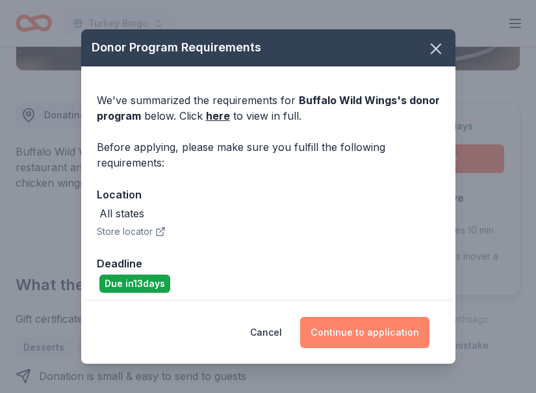
click at [345, 334] on button "Continue to application" at bounding box center [364, 332] width 129 height 31
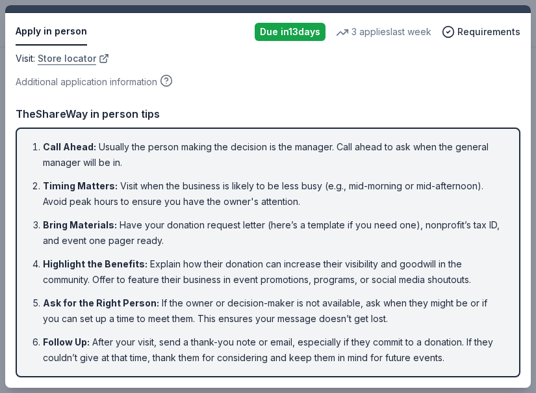
scroll to position [0, 0]
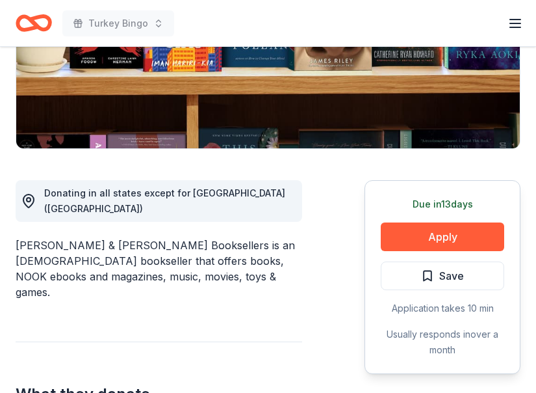
scroll to position [246, 0]
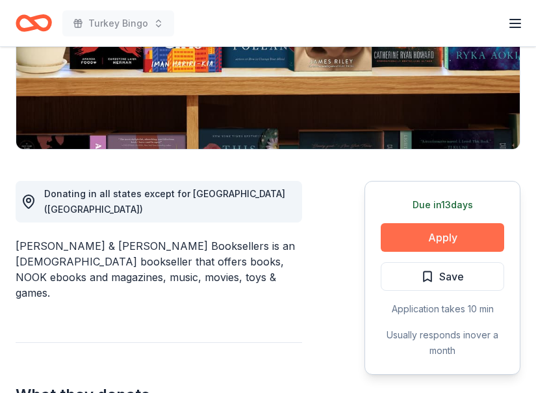
click at [449, 228] on button "Apply" at bounding box center [443, 237] width 124 height 29
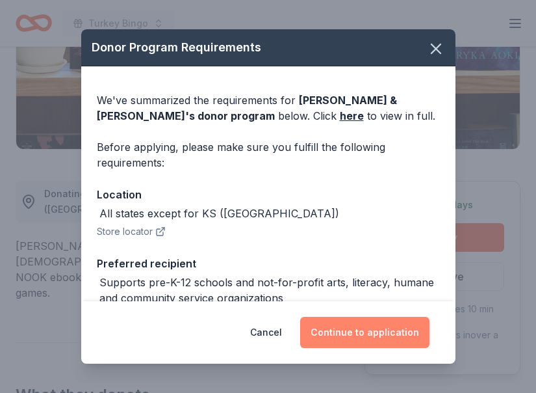
click at [351, 326] on button "Continue to application" at bounding box center [364, 332] width 129 height 31
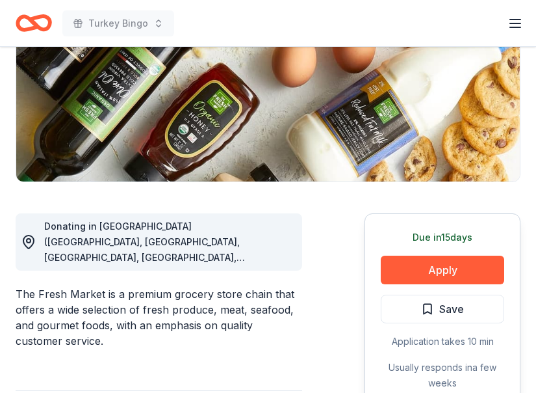
scroll to position [216, 0]
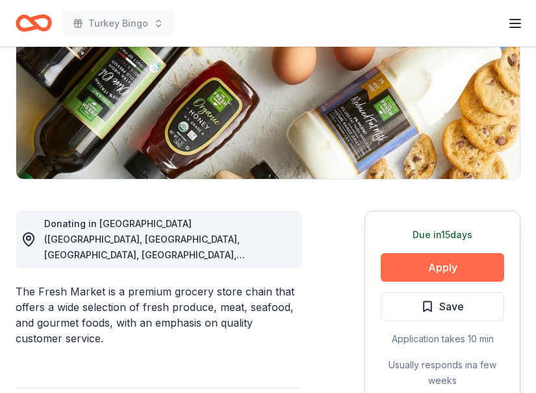
click at [410, 262] on button "Apply" at bounding box center [443, 267] width 124 height 29
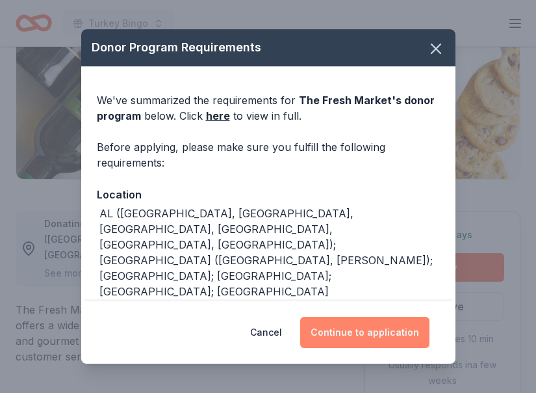
click at [357, 339] on button "Continue to application" at bounding box center [364, 332] width 129 height 31
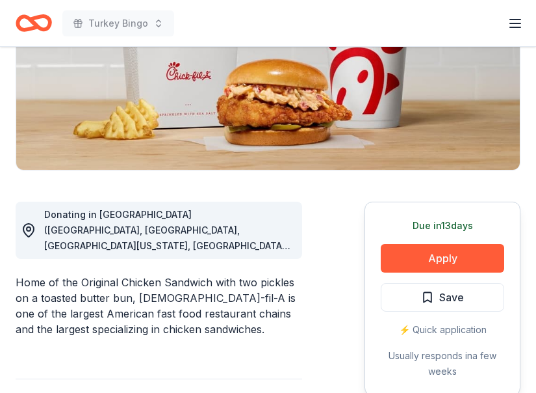
scroll to position [240, 0]
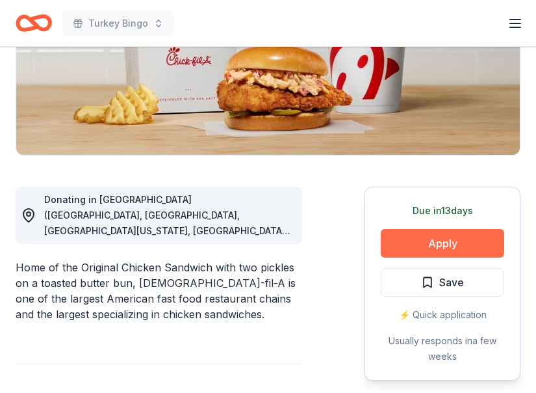
click at [395, 248] on button "Apply" at bounding box center [443, 243] width 124 height 29
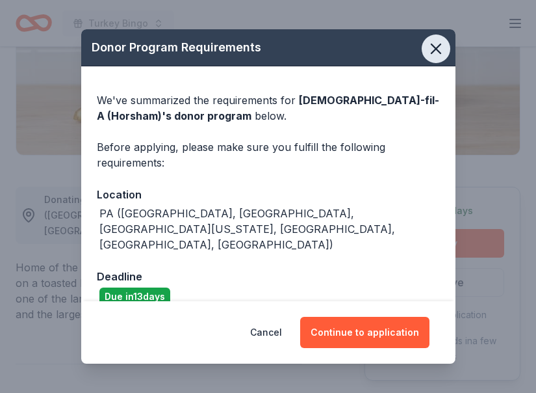
click at [435, 51] on icon "button" at bounding box center [436, 49] width 18 height 18
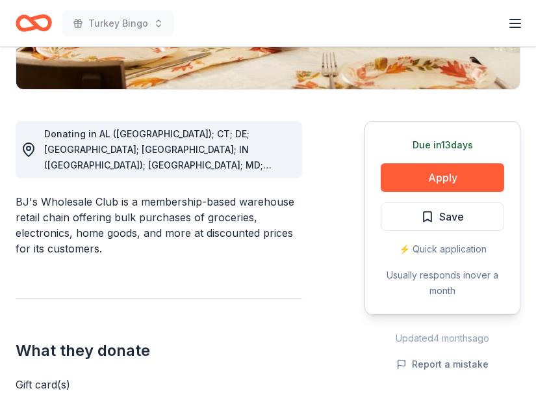
scroll to position [304, 0]
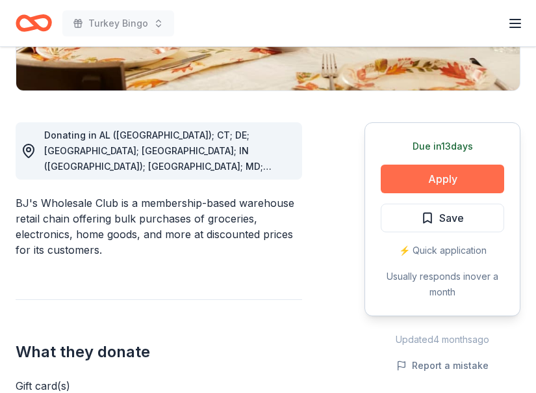
click at [419, 177] on button "Apply" at bounding box center [443, 178] width 124 height 29
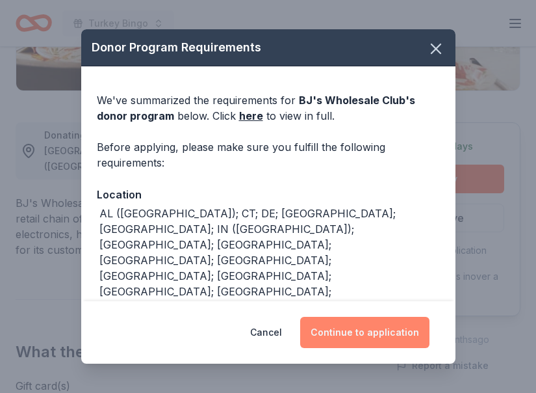
click at [347, 335] on button "Continue to application" at bounding box center [364, 332] width 129 height 31
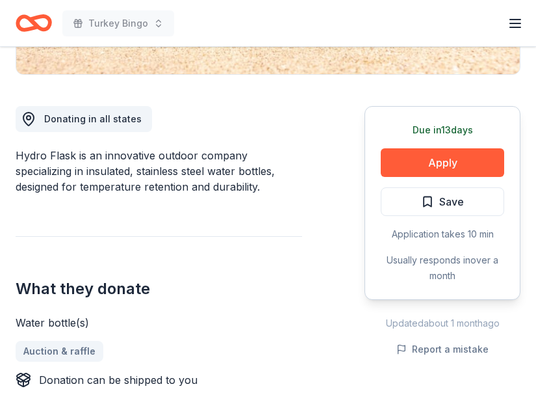
scroll to position [332, 0]
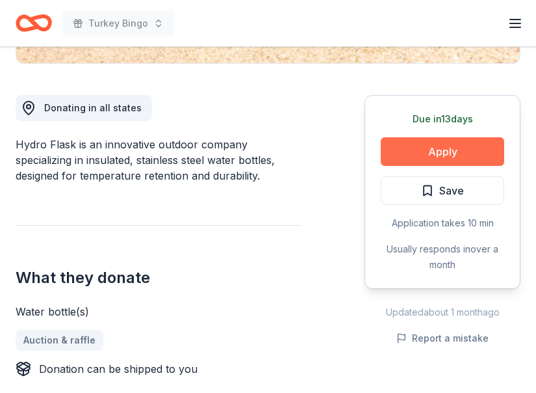
click at [405, 144] on button "Apply" at bounding box center [443, 151] width 124 height 29
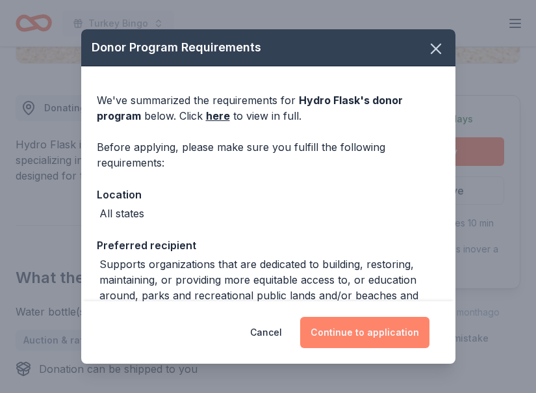
click at [373, 330] on button "Continue to application" at bounding box center [364, 332] width 129 height 31
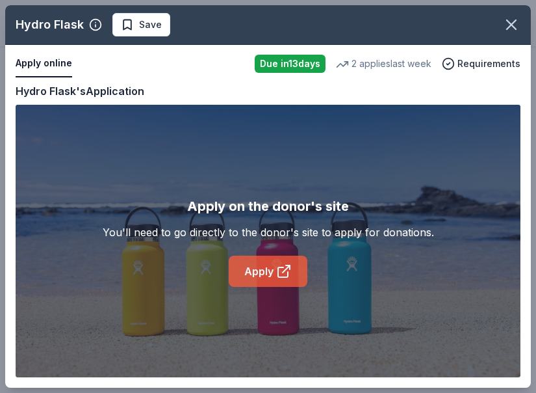
click at [289, 284] on link "Apply" at bounding box center [268, 270] width 79 height 31
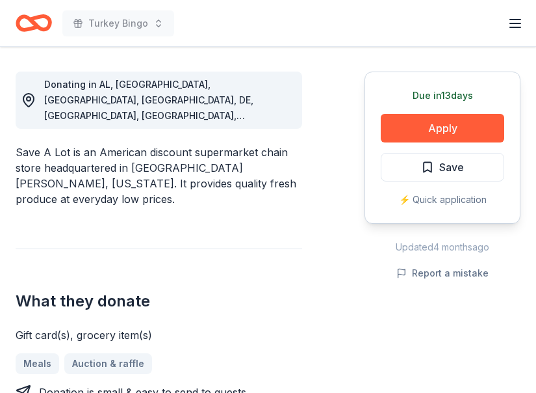
scroll to position [352, 0]
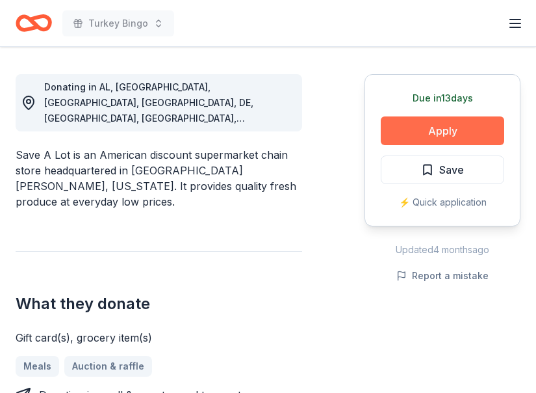
click at [423, 135] on button "Apply" at bounding box center [443, 130] width 124 height 29
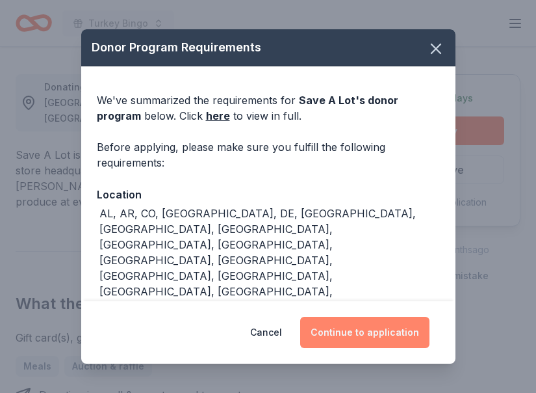
click at [357, 331] on button "Continue to application" at bounding box center [364, 332] width 129 height 31
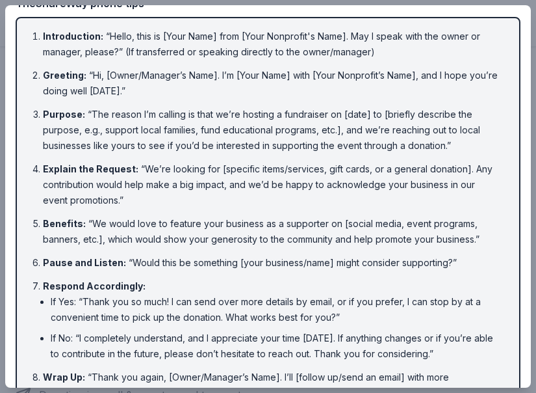
scroll to position [120, 0]
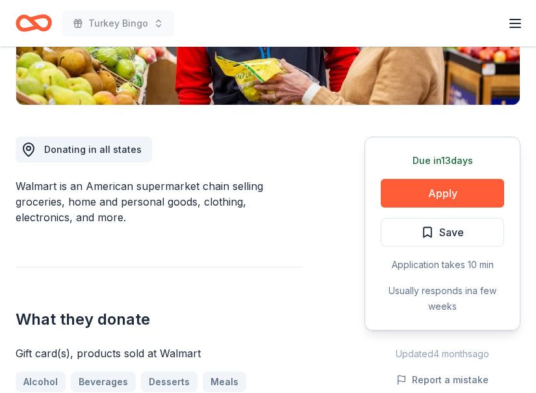
scroll to position [315, 0]
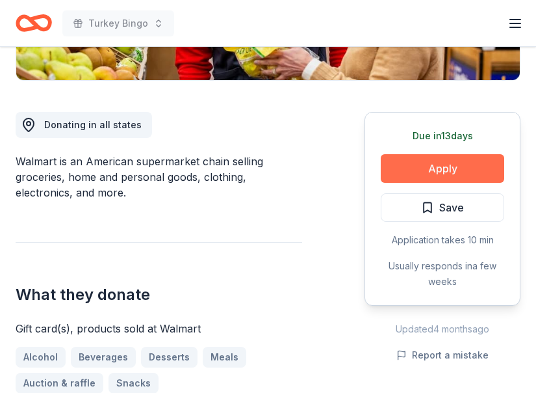
click at [423, 166] on button "Apply" at bounding box center [443, 168] width 124 height 29
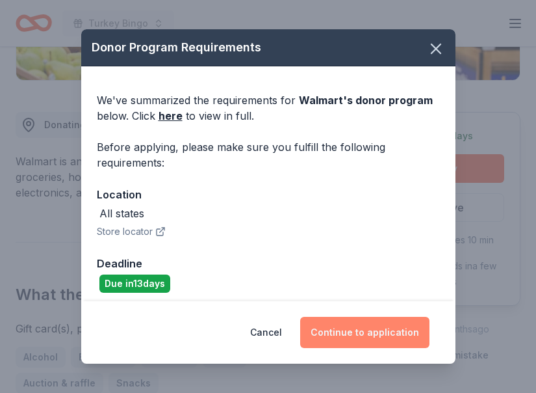
click at [359, 326] on button "Continue to application" at bounding box center [364, 332] width 129 height 31
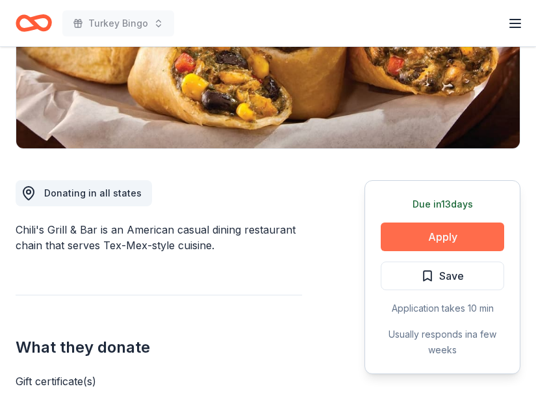
scroll to position [250, 0]
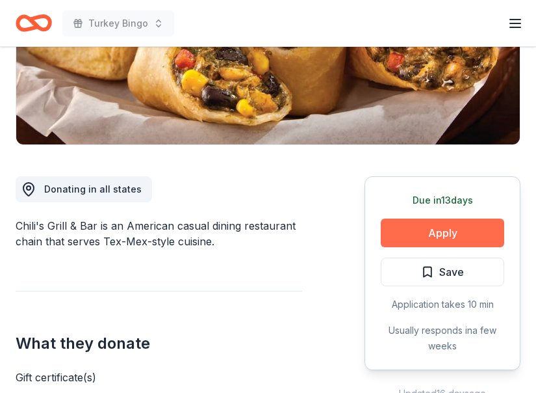
click at [438, 241] on button "Apply" at bounding box center [443, 232] width 124 height 29
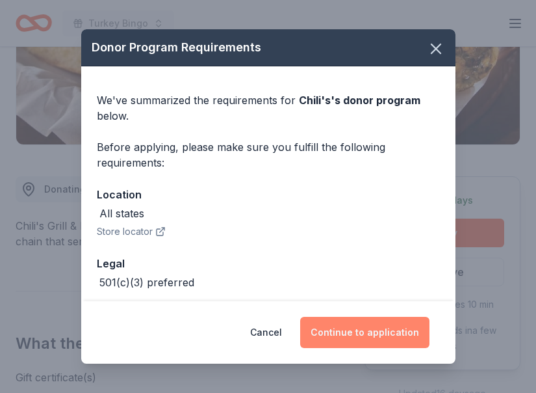
click at [349, 333] on button "Continue to application" at bounding box center [364, 332] width 129 height 31
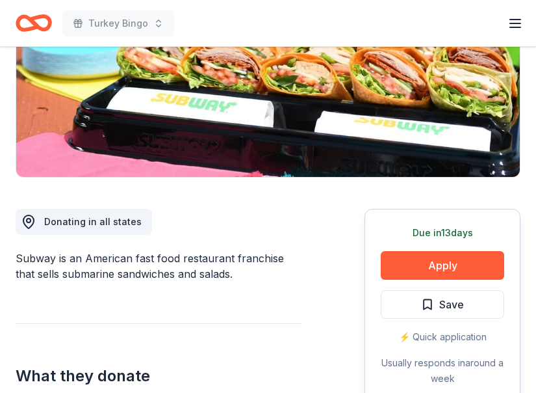
scroll to position [253, 0]
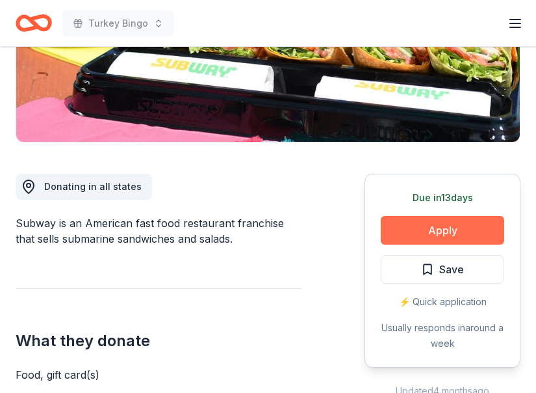
click at [441, 228] on button "Apply" at bounding box center [443, 230] width 124 height 29
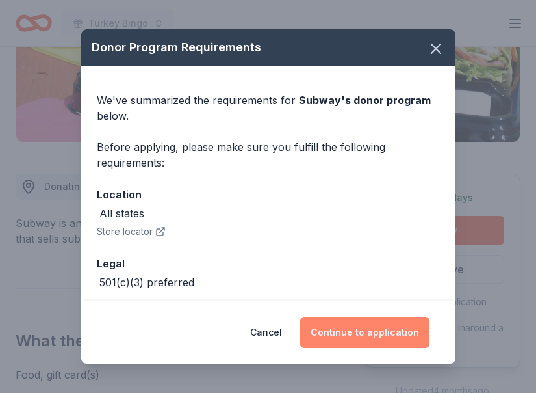
click at [348, 330] on button "Continue to application" at bounding box center [364, 332] width 129 height 31
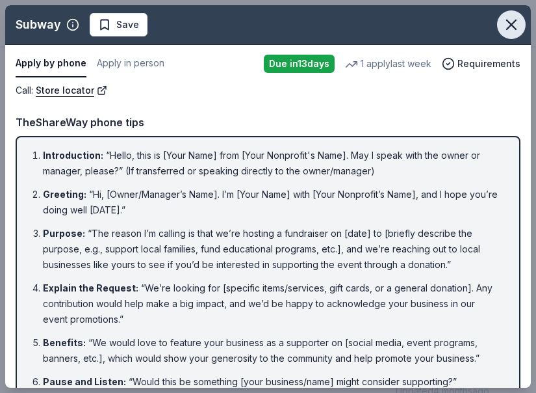
click at [516, 29] on icon "button" at bounding box center [511, 24] width 9 height 9
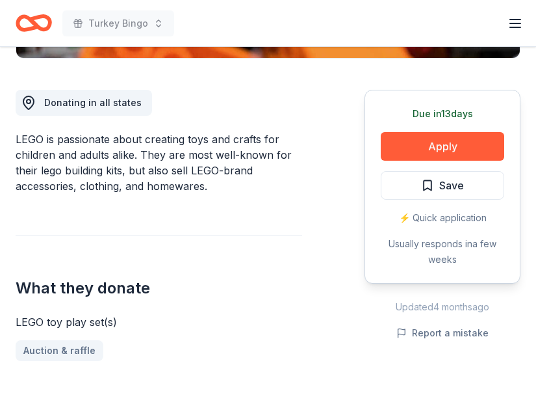
scroll to position [350, 0]
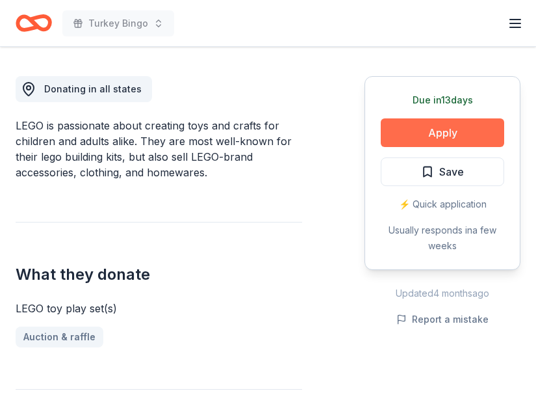
click at [422, 137] on button "Apply" at bounding box center [443, 132] width 124 height 29
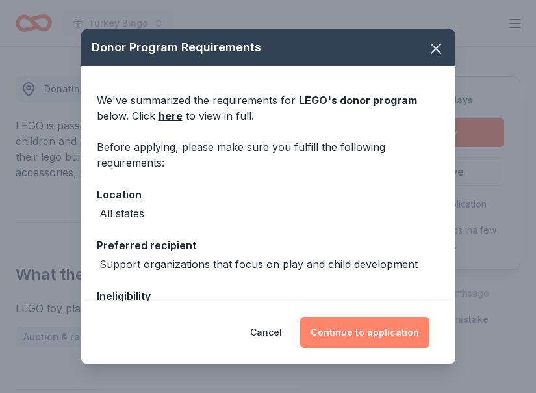
click at [384, 326] on button "Continue to application" at bounding box center [364, 332] width 129 height 31
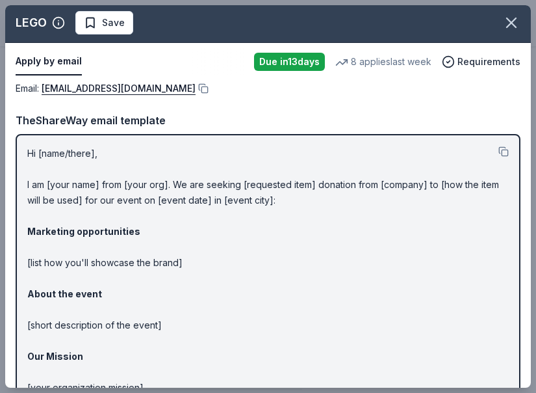
scroll to position [10, 0]
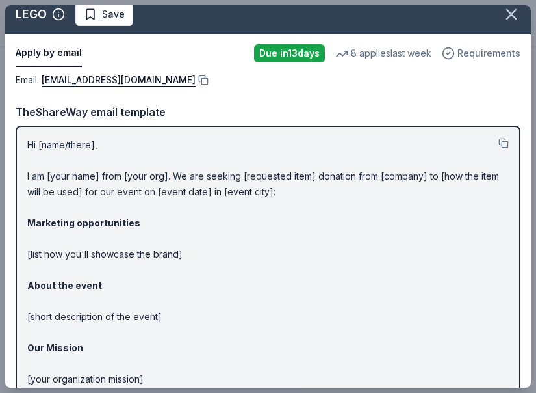
click at [467, 57] on span "Requirements" at bounding box center [489, 54] width 63 height 16
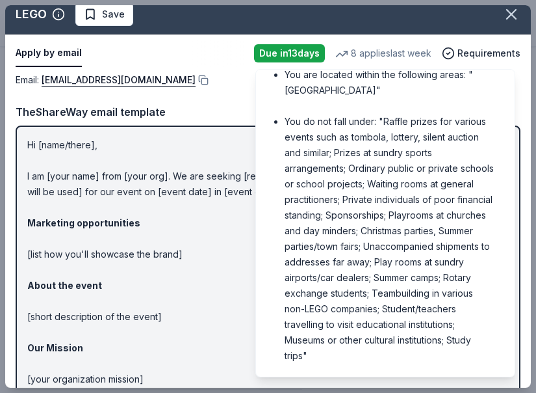
scroll to position [0, 0]
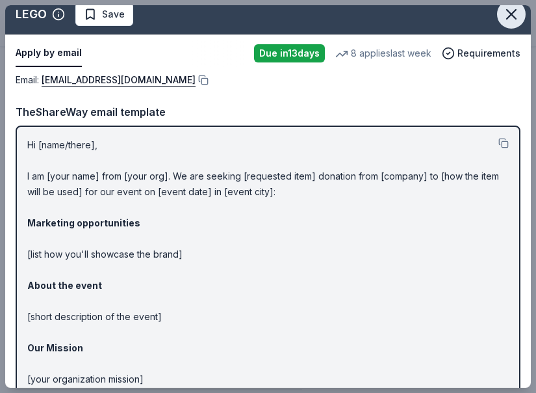
click at [513, 16] on icon "button" at bounding box center [511, 14] width 9 height 9
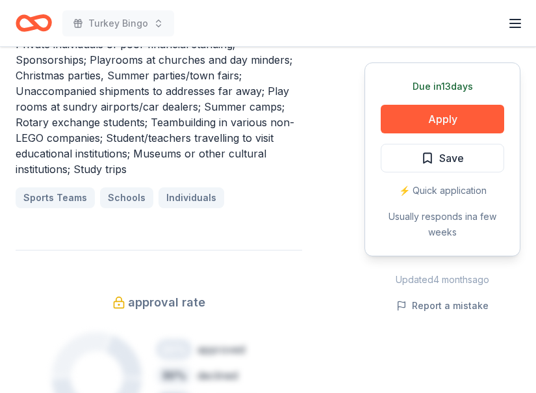
scroll to position [980, 0]
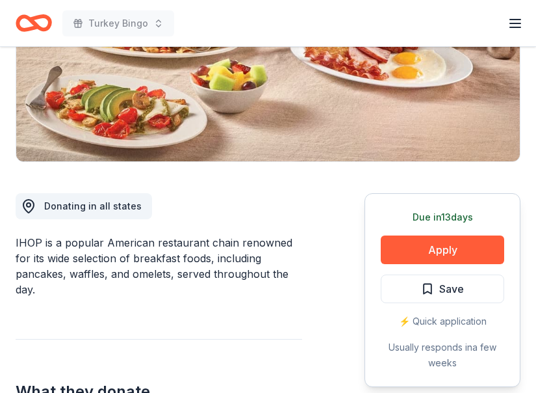
scroll to position [237, 0]
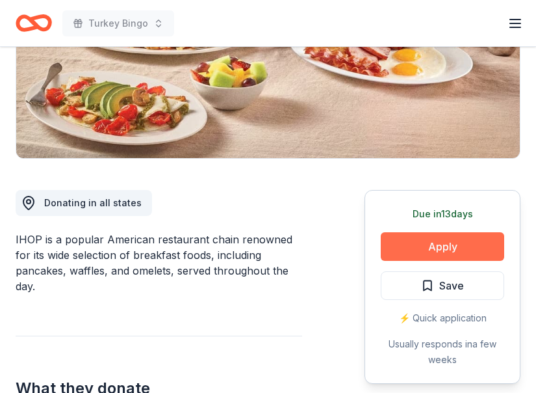
click at [470, 256] on button "Apply" at bounding box center [443, 246] width 124 height 29
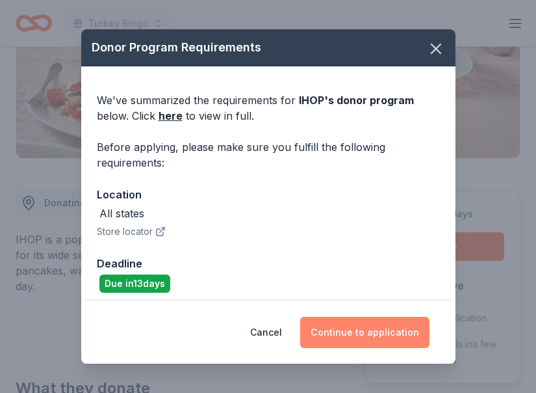
click at [373, 335] on button "Continue to application" at bounding box center [364, 332] width 129 height 31
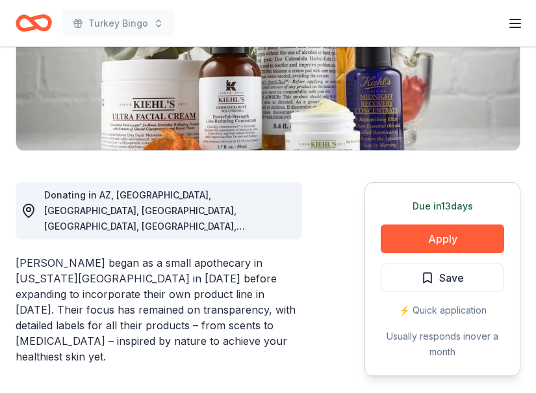
scroll to position [246, 0]
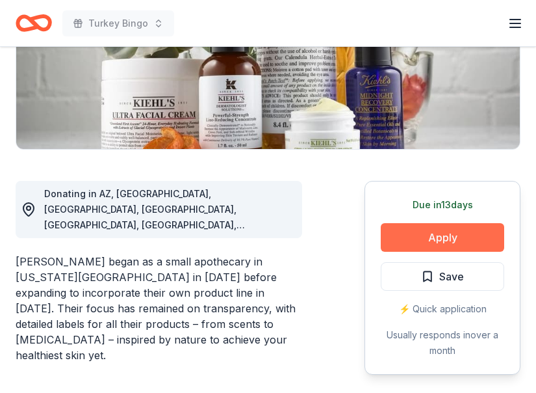
click at [429, 229] on button "Apply" at bounding box center [443, 237] width 124 height 29
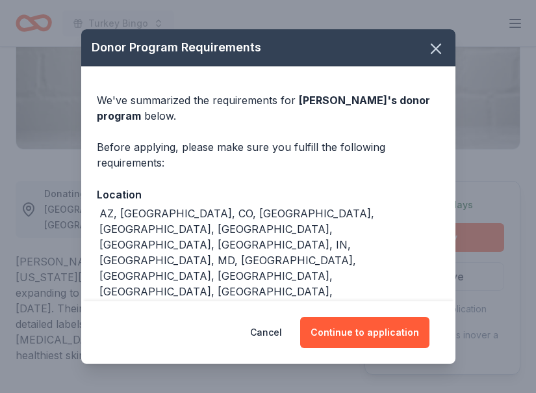
click at [380, 315] on div "Cancel Continue to application" at bounding box center [268, 332] width 374 height 62
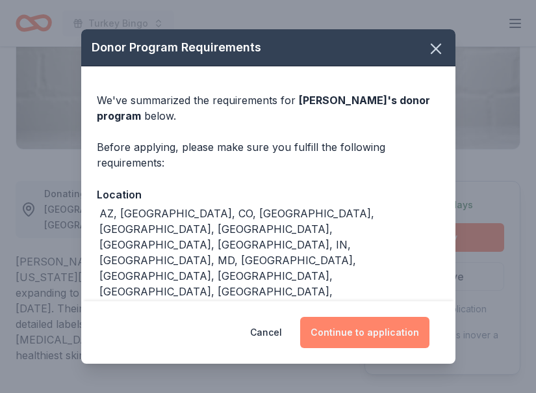
click at [370, 324] on button "Continue to application" at bounding box center [364, 332] width 129 height 31
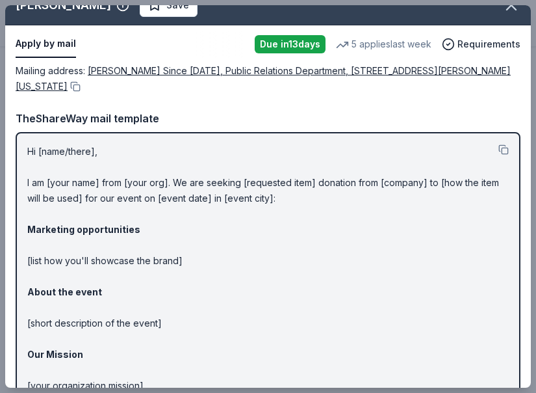
scroll to position [0, 0]
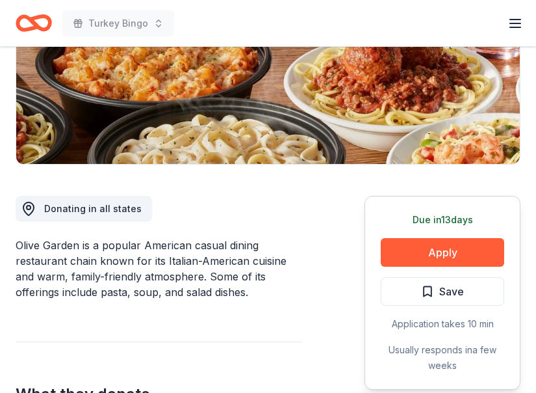
scroll to position [248, 0]
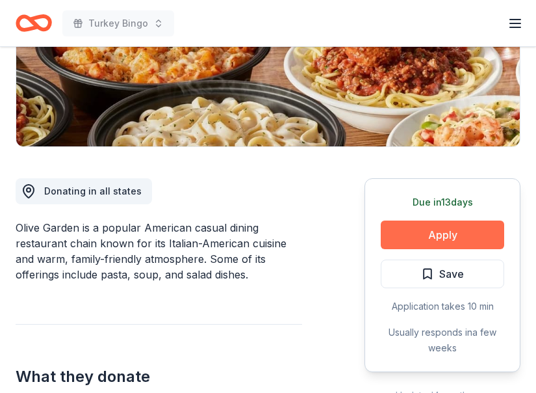
click at [426, 246] on button "Apply" at bounding box center [443, 234] width 124 height 29
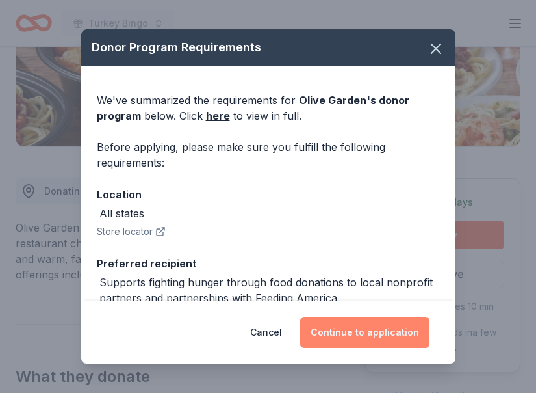
click at [343, 333] on button "Continue to application" at bounding box center [364, 332] width 129 height 31
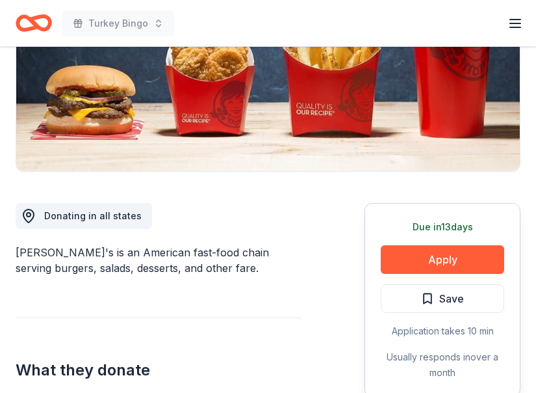
scroll to position [224, 0]
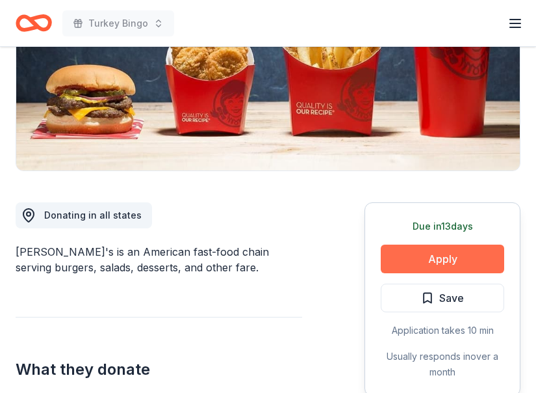
click at [421, 262] on button "Apply" at bounding box center [443, 258] width 124 height 29
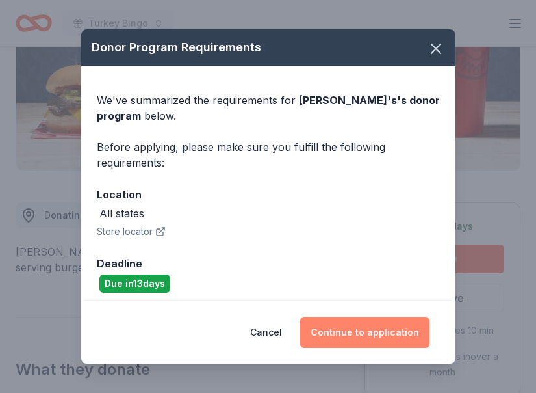
click at [360, 322] on button "Continue to application" at bounding box center [364, 332] width 129 height 31
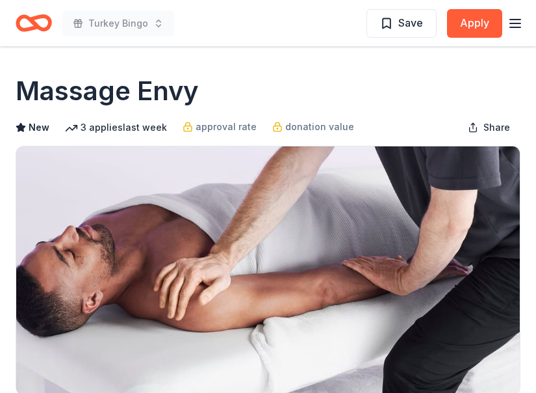
scroll to position [256, 0]
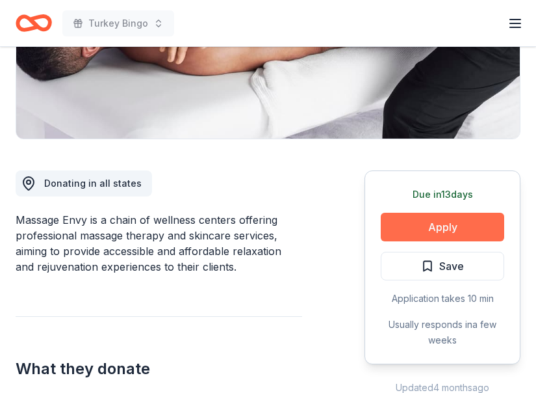
click at [415, 225] on button "Apply" at bounding box center [443, 227] width 124 height 29
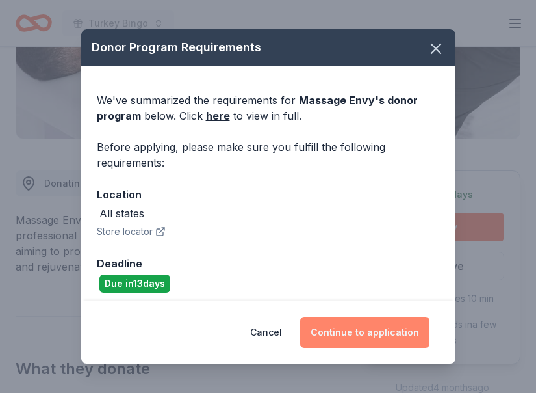
click at [352, 342] on button "Continue to application" at bounding box center [364, 332] width 129 height 31
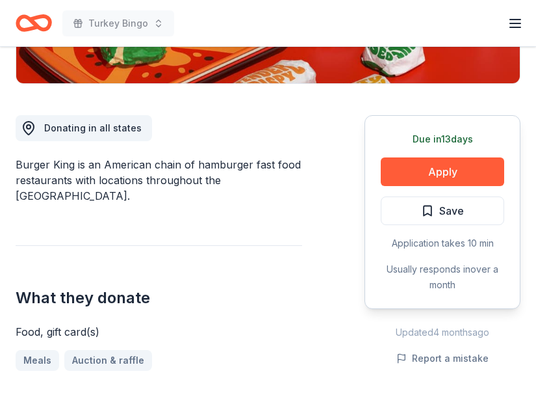
scroll to position [313, 0]
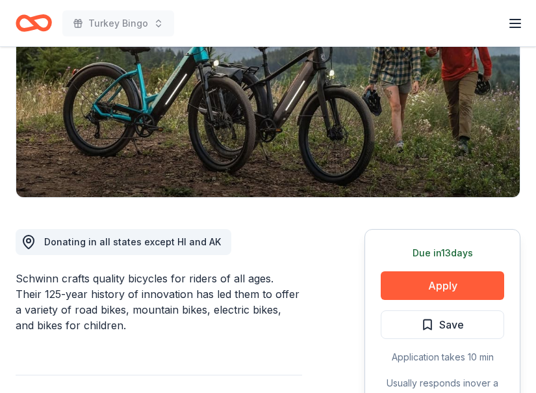
scroll to position [195, 0]
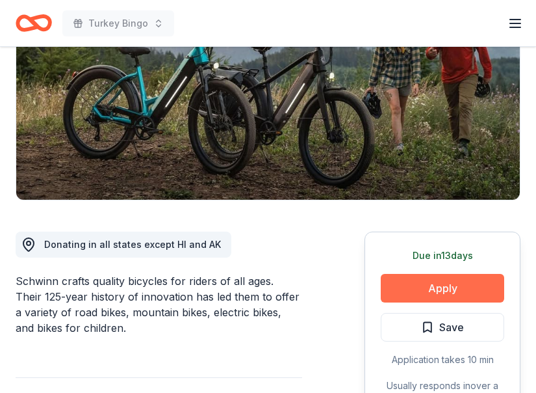
click at [417, 288] on button "Apply" at bounding box center [443, 288] width 124 height 29
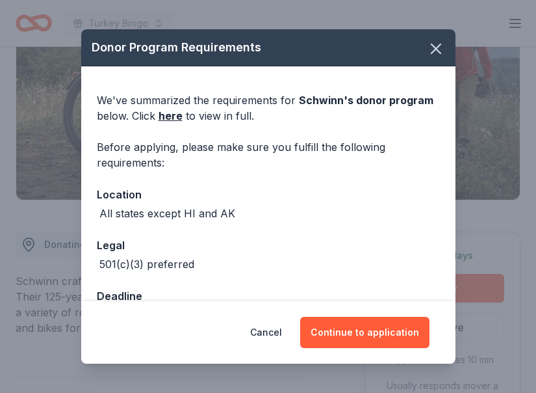
scroll to position [40, 0]
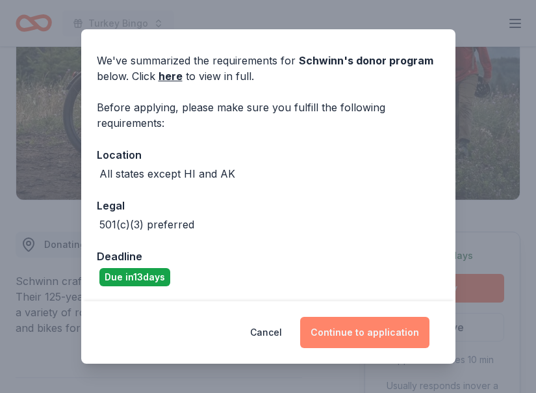
click at [355, 338] on button "Continue to application" at bounding box center [364, 332] width 129 height 31
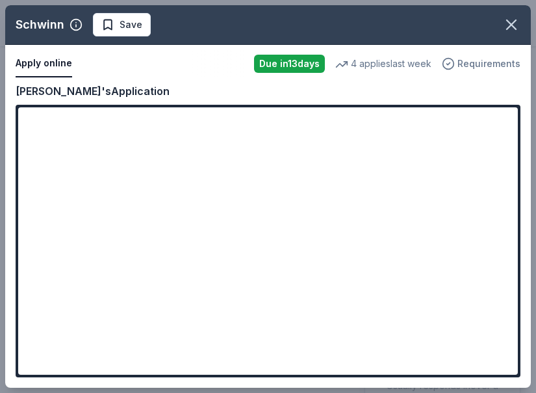
click at [478, 64] on span "Requirements" at bounding box center [489, 64] width 63 height 16
click at [517, 28] on icon "button" at bounding box center [512, 25] width 18 height 18
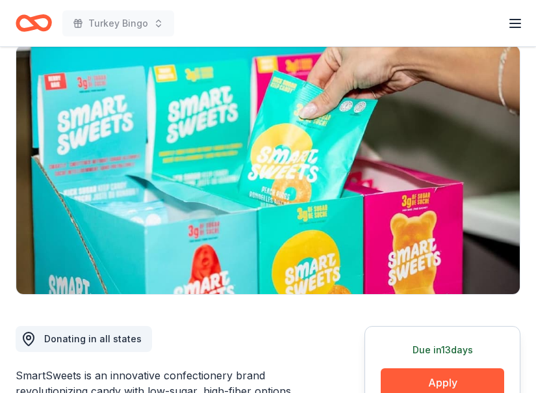
scroll to position [334, 0]
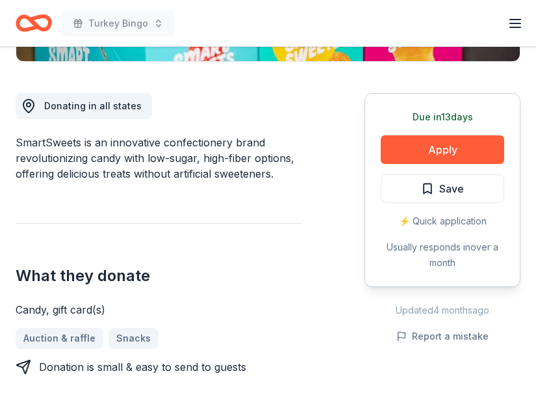
click at [259, 135] on div "SmartSweets is an innovative confectionery brand revolutionizing candy with low…" at bounding box center [159, 158] width 287 height 47
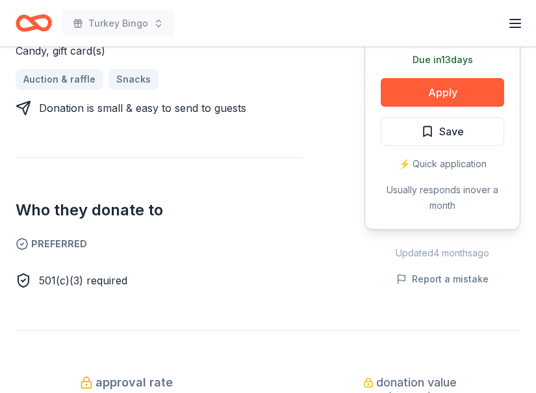
scroll to position [559, 0]
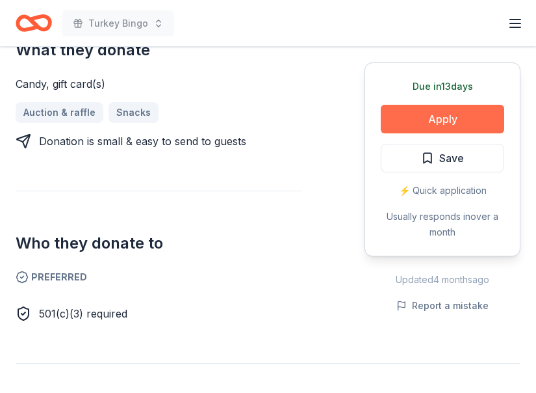
click at [438, 111] on button "Apply" at bounding box center [443, 119] width 124 height 29
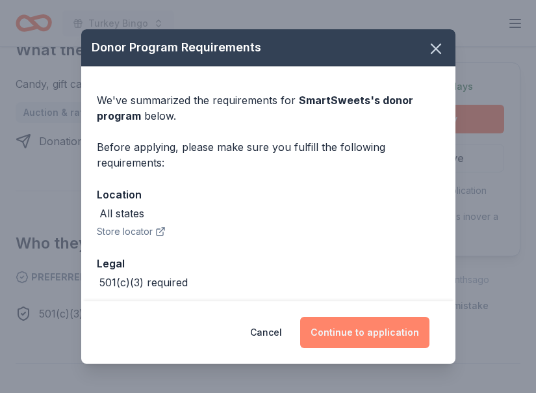
click at [363, 332] on button "Continue to application" at bounding box center [364, 332] width 129 height 31
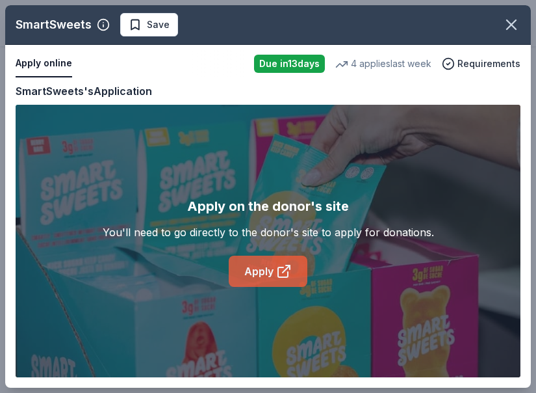
click at [267, 270] on link "Apply" at bounding box center [268, 270] width 79 height 31
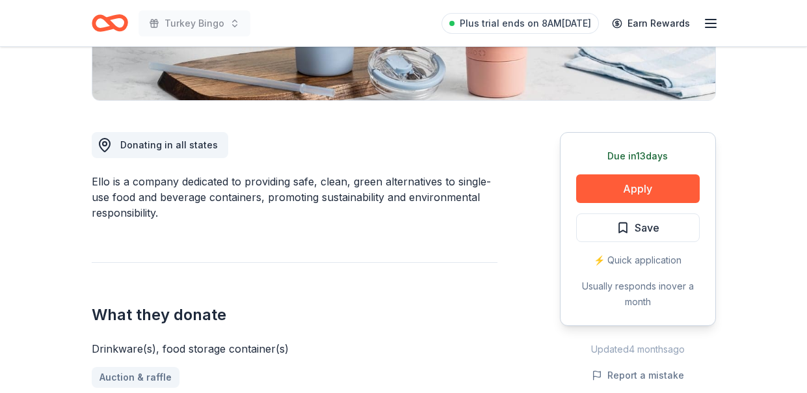
scroll to position [294, 0]
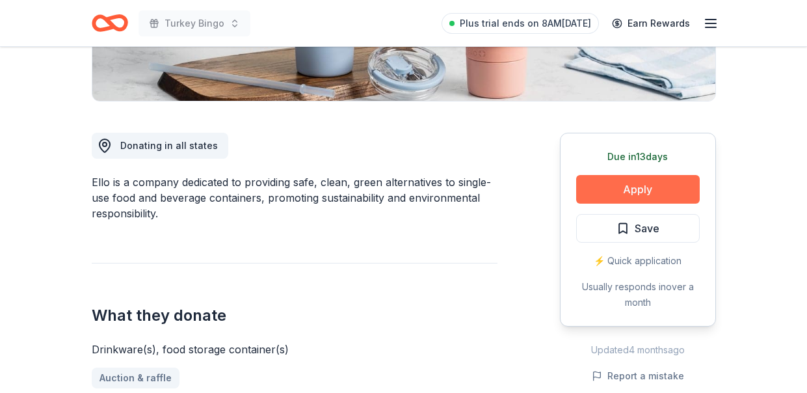
click at [590, 183] on button "Apply" at bounding box center [638, 189] width 124 height 29
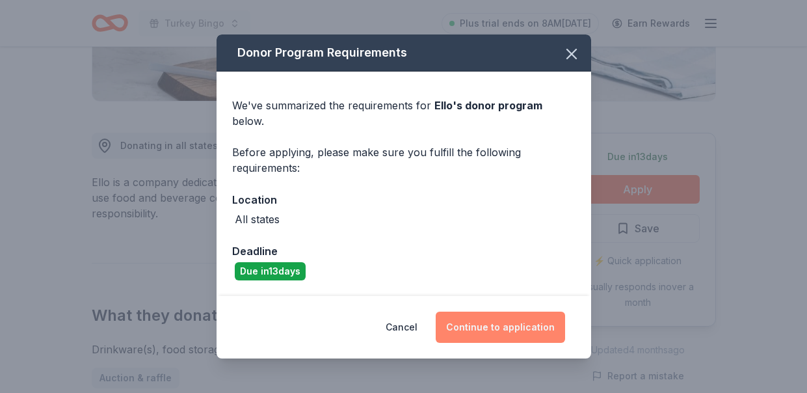
click at [521, 319] on button "Continue to application" at bounding box center [500, 326] width 129 height 31
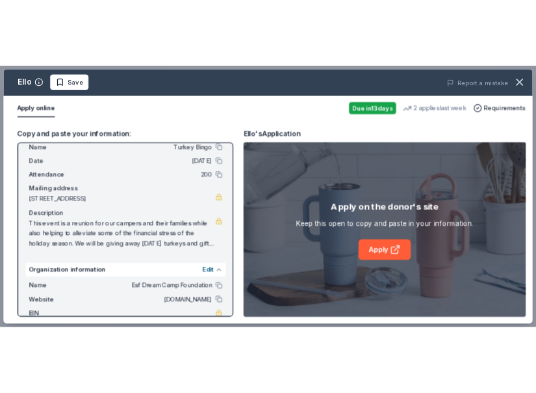
scroll to position [0, 0]
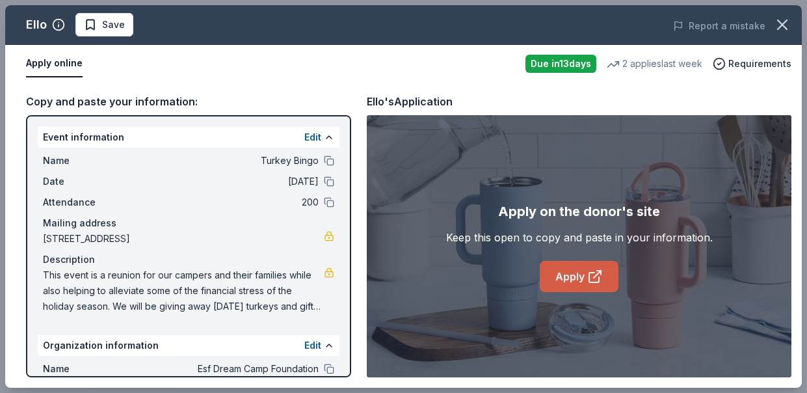
click at [590, 272] on icon at bounding box center [595, 276] width 16 height 16
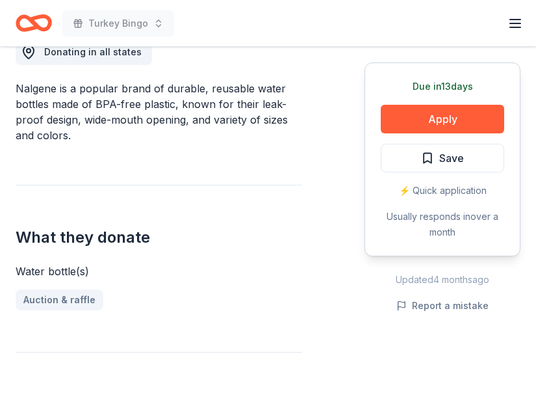
scroll to position [390, 0]
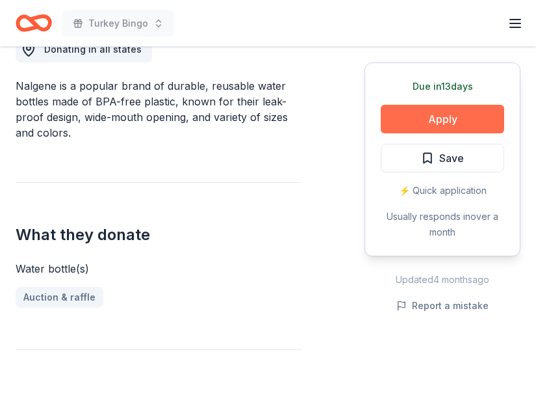
click at [410, 114] on button "Apply" at bounding box center [443, 119] width 124 height 29
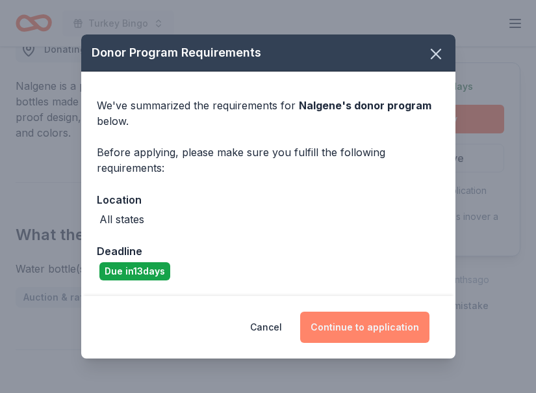
click at [335, 319] on button "Continue to application" at bounding box center [364, 326] width 129 height 31
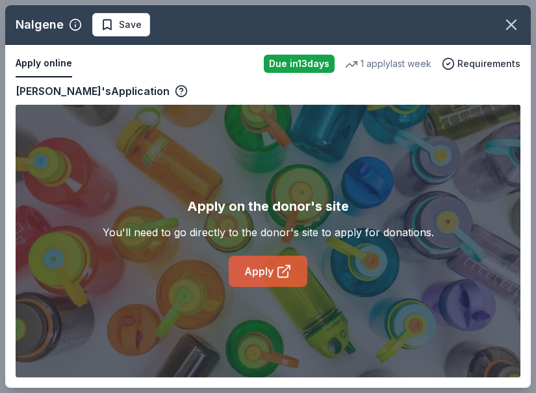
click at [263, 268] on link "Apply" at bounding box center [268, 270] width 79 height 31
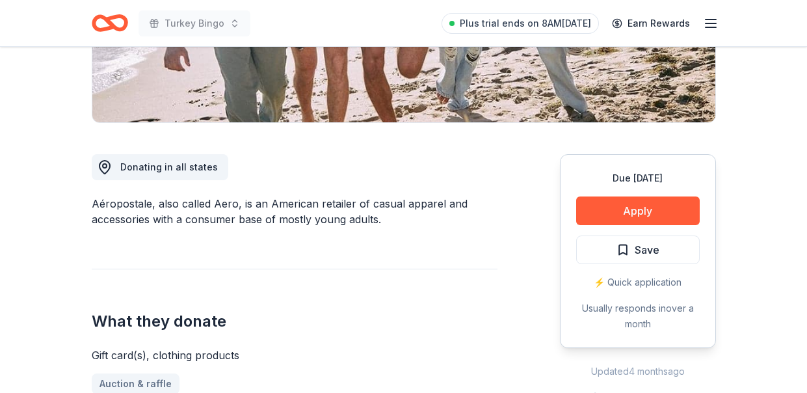
scroll to position [190, 0]
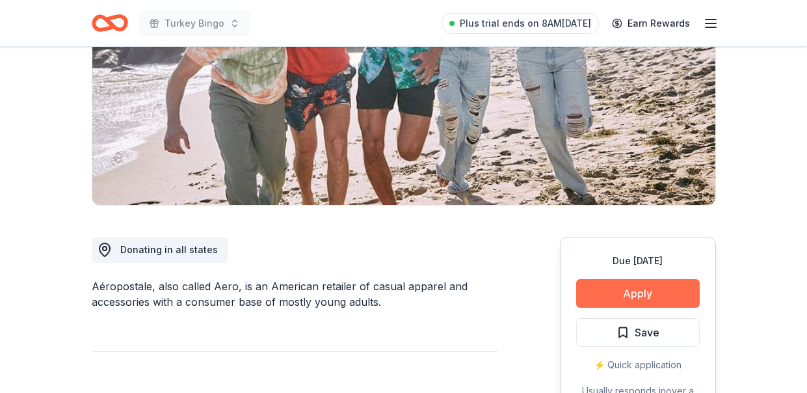
click at [590, 289] on button "Apply" at bounding box center [638, 293] width 124 height 29
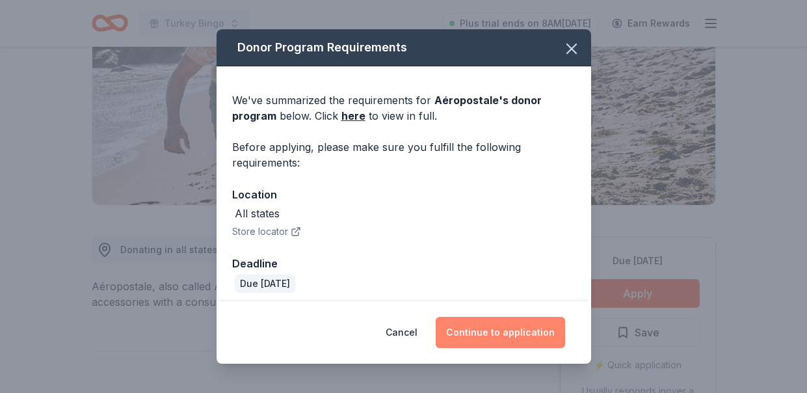
click at [487, 328] on button "Continue to application" at bounding box center [500, 332] width 129 height 31
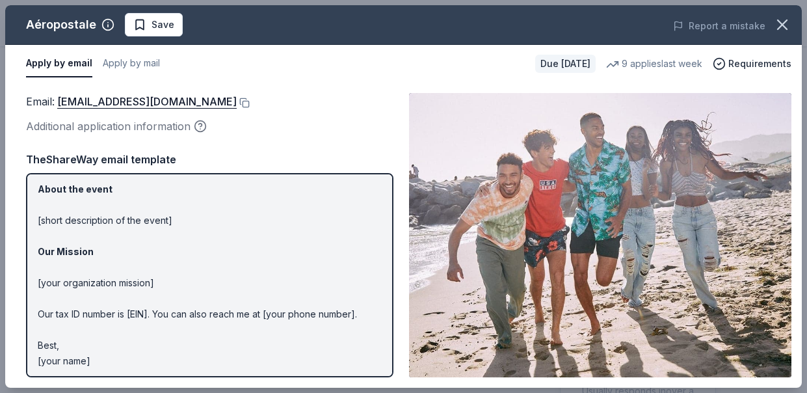
scroll to position [163, 0]
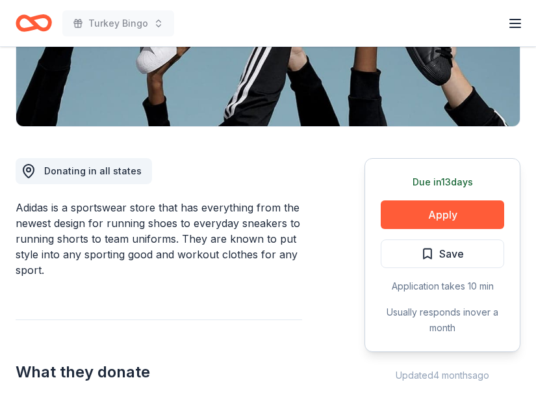
scroll to position [270, 0]
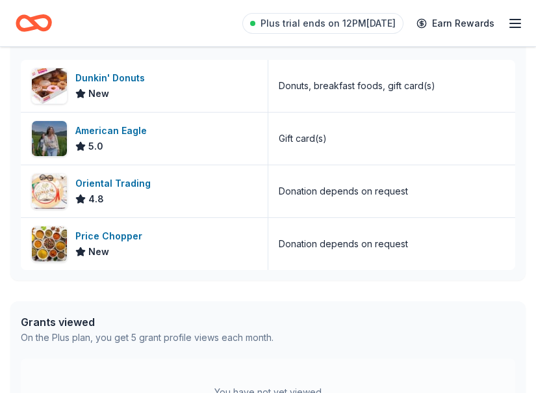
scroll to position [369, 0]
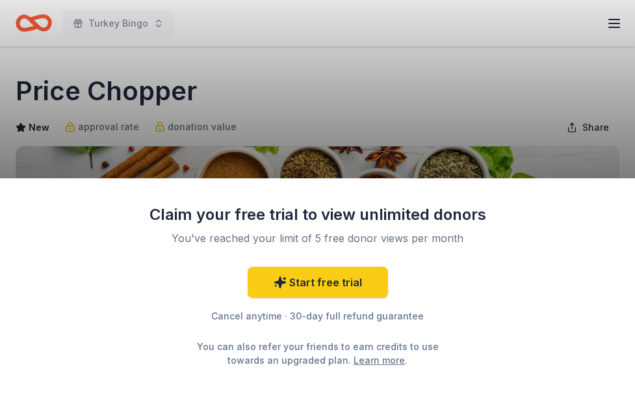
click at [364, 155] on div "Claim your free trial to view unlimited donors You've reached your limit of 5 f…" at bounding box center [317, 196] width 635 height 393
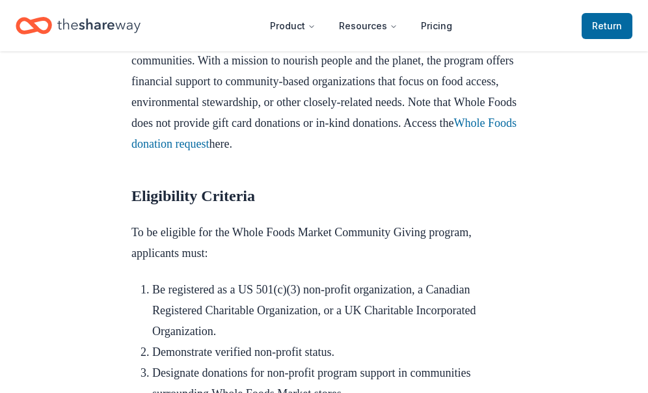
scroll to position [675, 0]
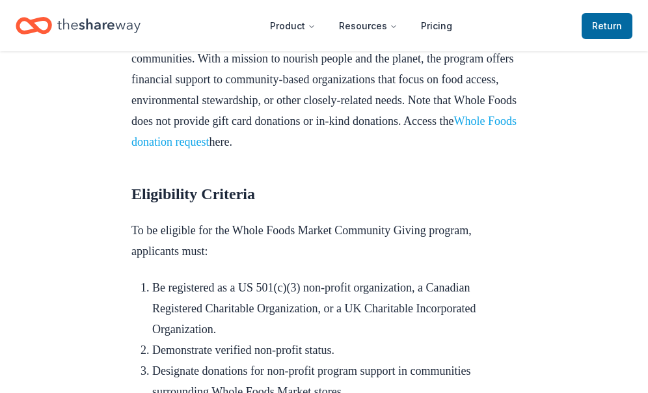
click at [151, 148] on link "Whole Foods donation request" at bounding box center [323, 131] width 385 height 34
click at [148, 148] on link "Whole Foods donation request" at bounding box center [323, 131] width 385 height 34
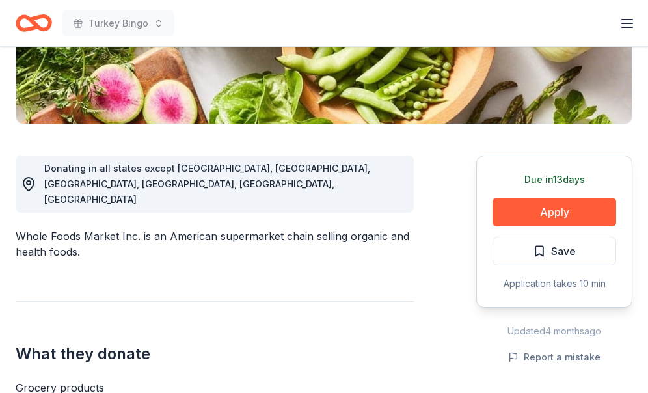
scroll to position [295, 0]
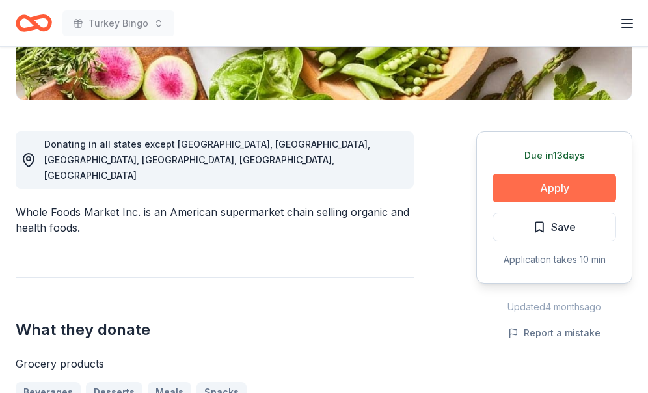
click at [536, 187] on button "Apply" at bounding box center [554, 188] width 124 height 29
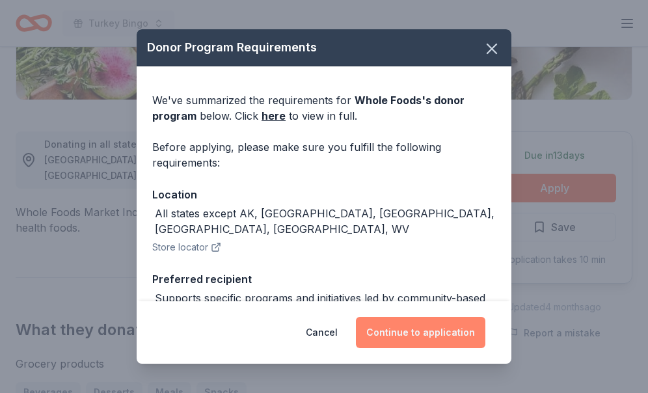
click at [414, 342] on button "Continue to application" at bounding box center [420, 332] width 129 height 31
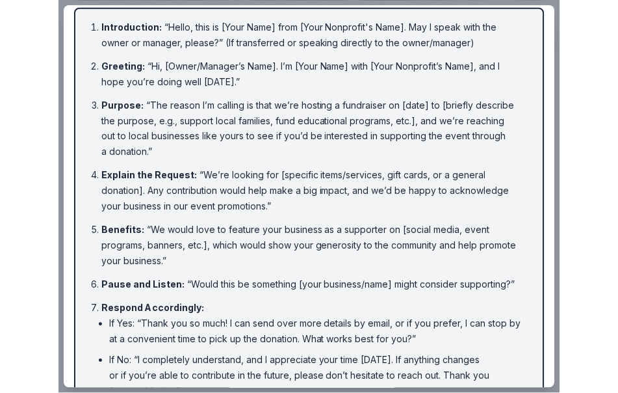
scroll to position [89, 0]
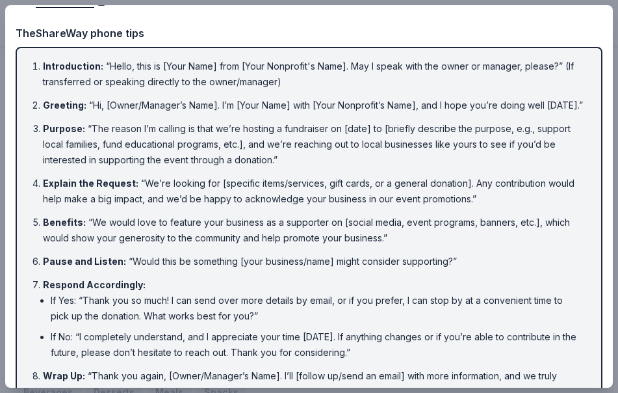
click at [447, 170] on ol "Introduction : “Hello, this is [Your Name] from [Your Nonprofit's Name]. May I …" at bounding box center [309, 229] width 564 height 341
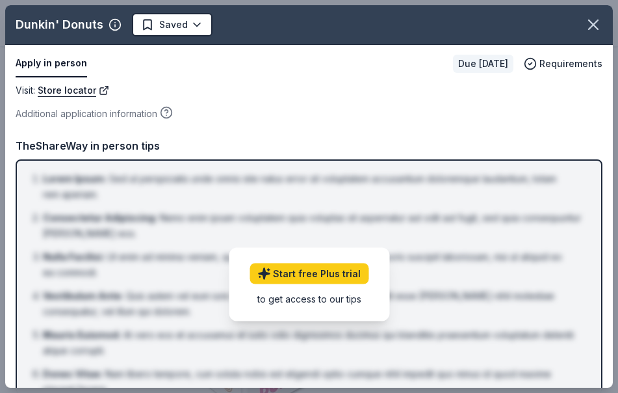
click at [229, 88] on div "Visit : Store locator" at bounding box center [309, 91] width 587 height 16
